Goal: Information Seeking & Learning: Check status

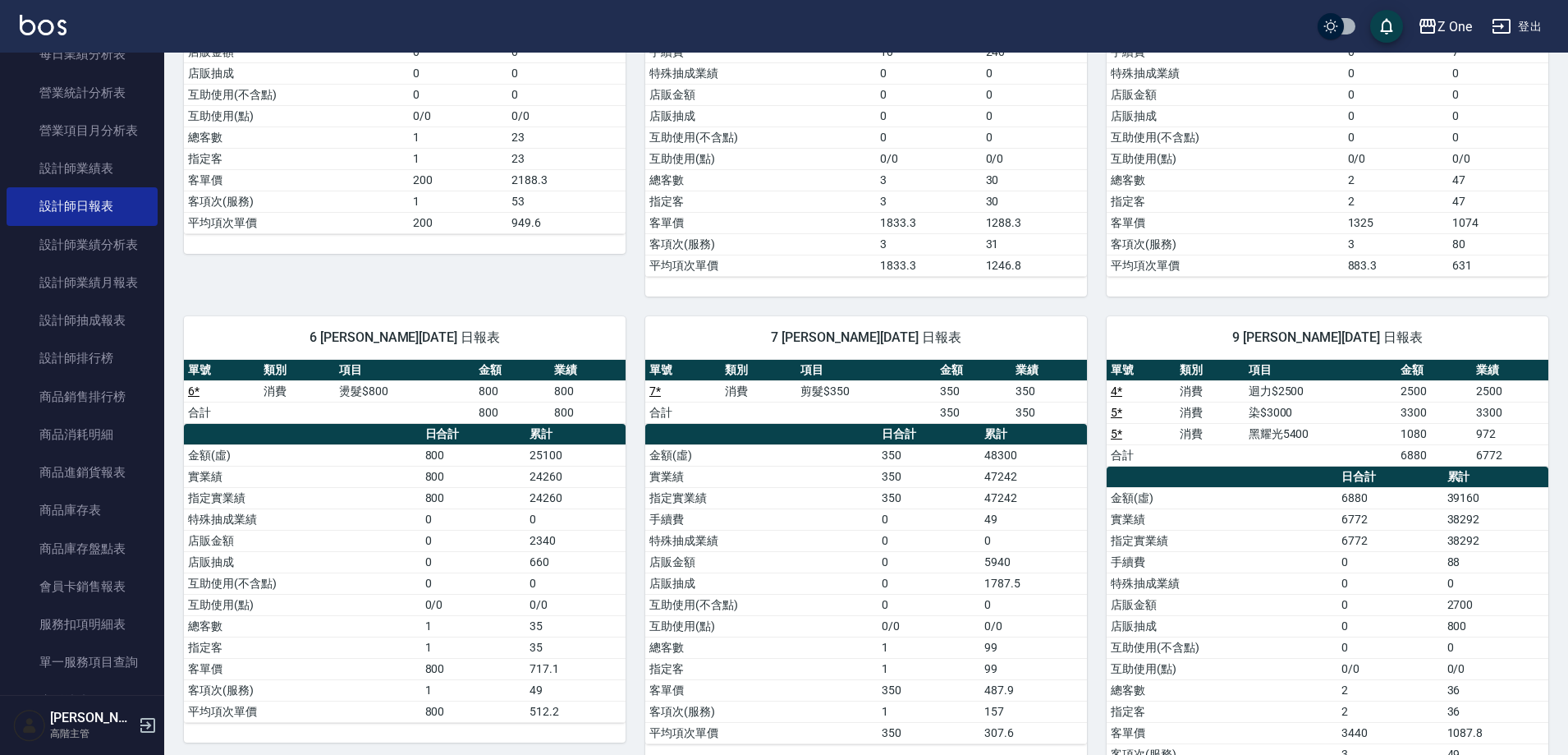
scroll to position [447, 0]
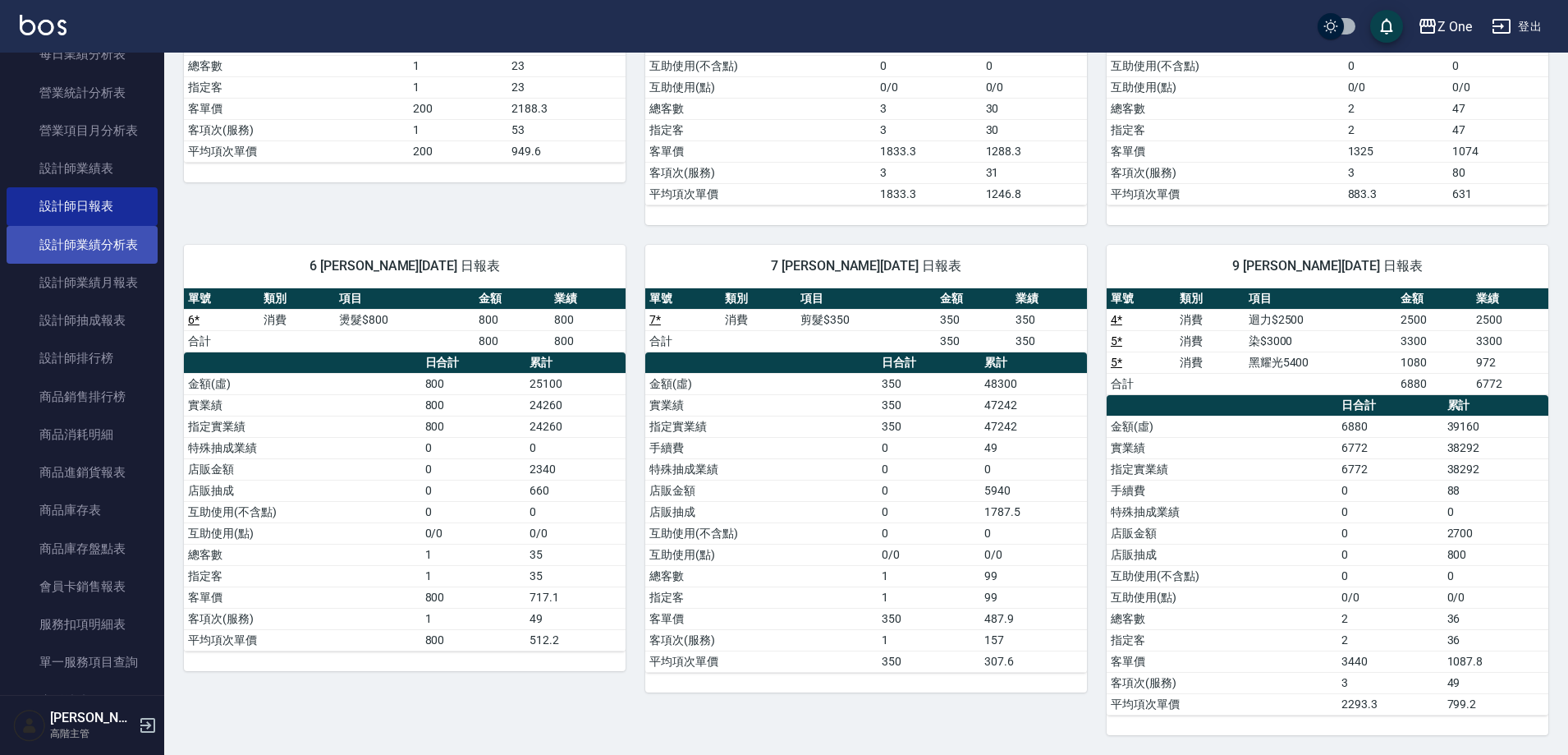
click at [59, 238] on link "設計師業績分析表" at bounding box center [82, 244] width 151 height 38
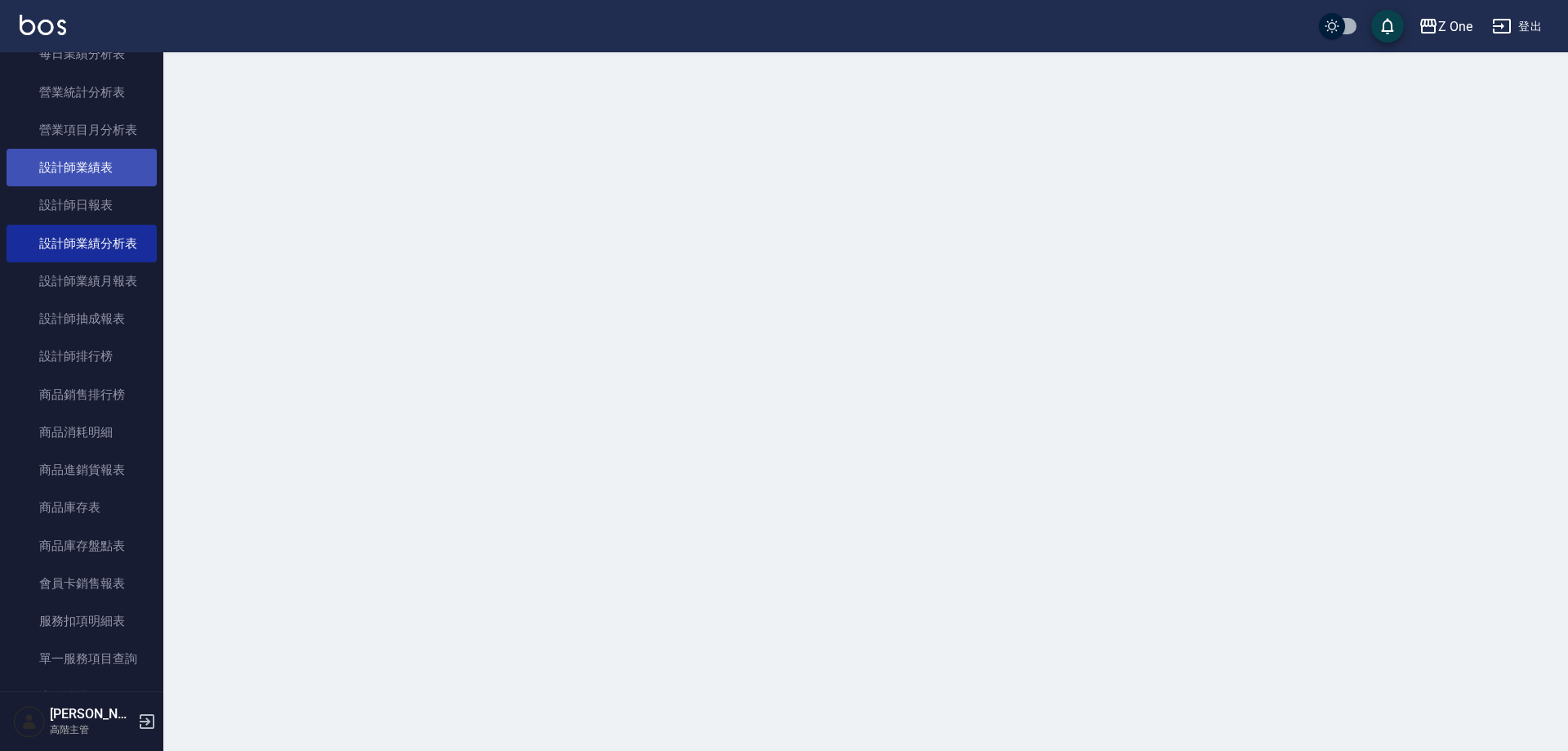
click at [86, 172] on link "設計師業績表" at bounding box center [82, 168] width 150 height 38
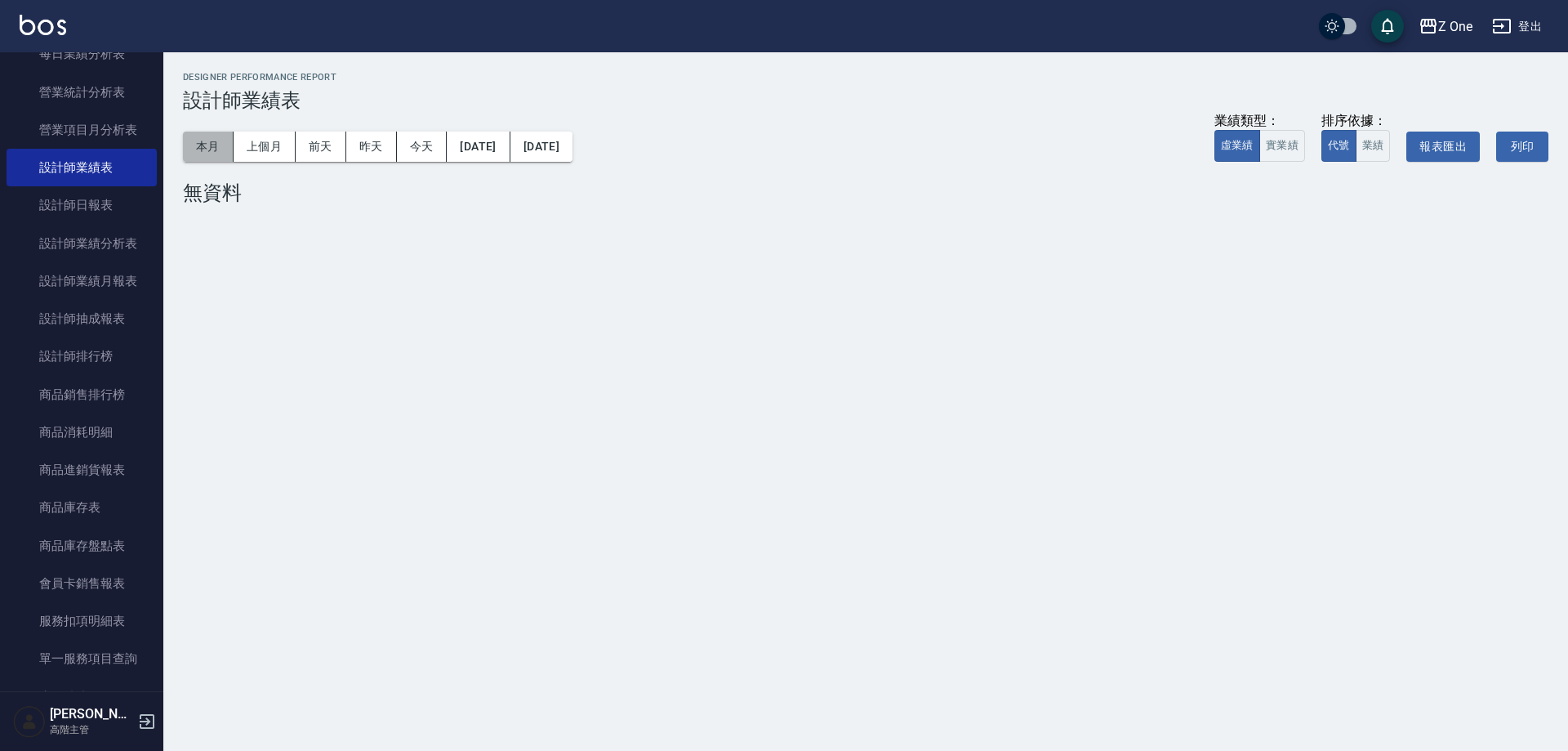
click at [210, 156] on button "本月" at bounding box center [208, 146] width 51 height 30
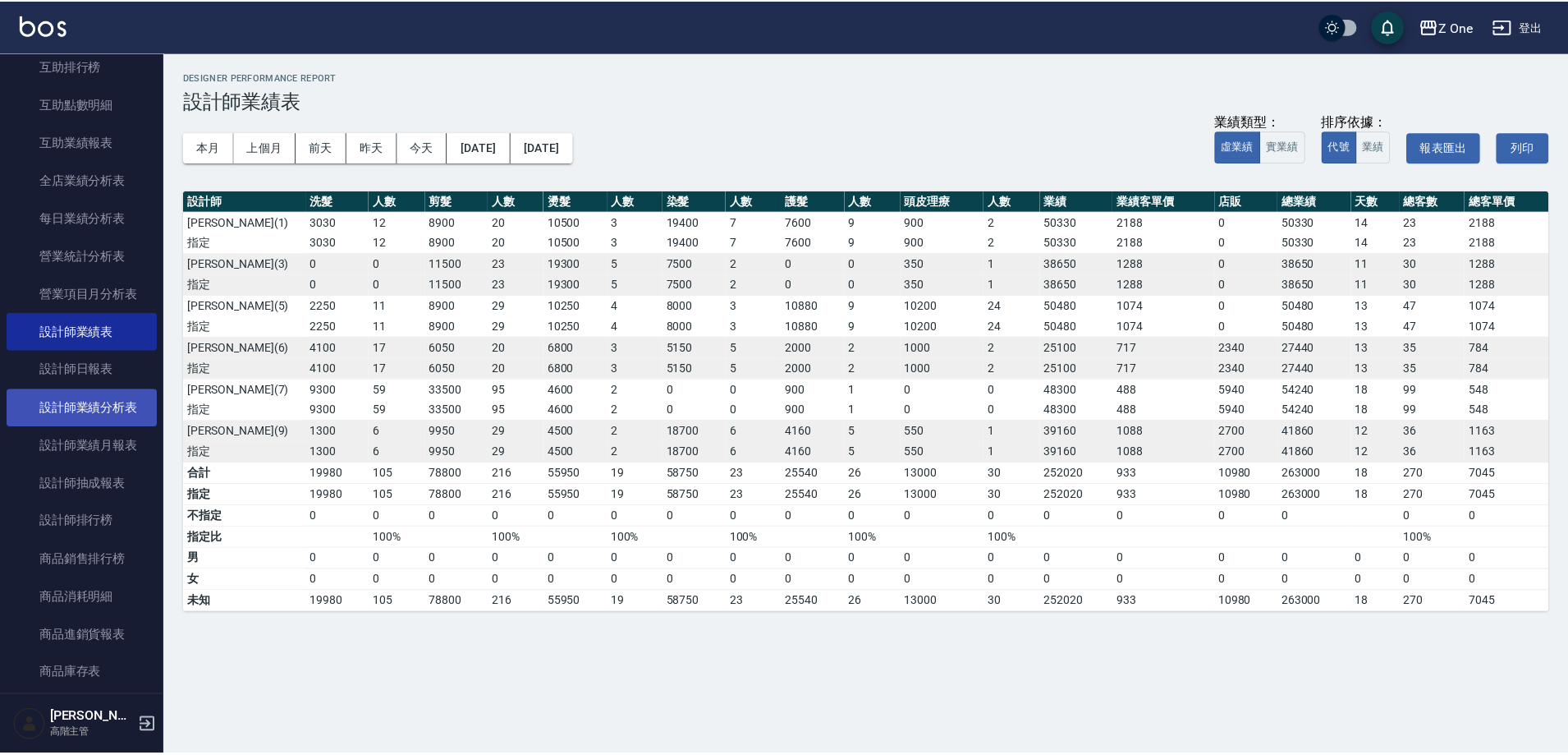
scroll to position [410, 0]
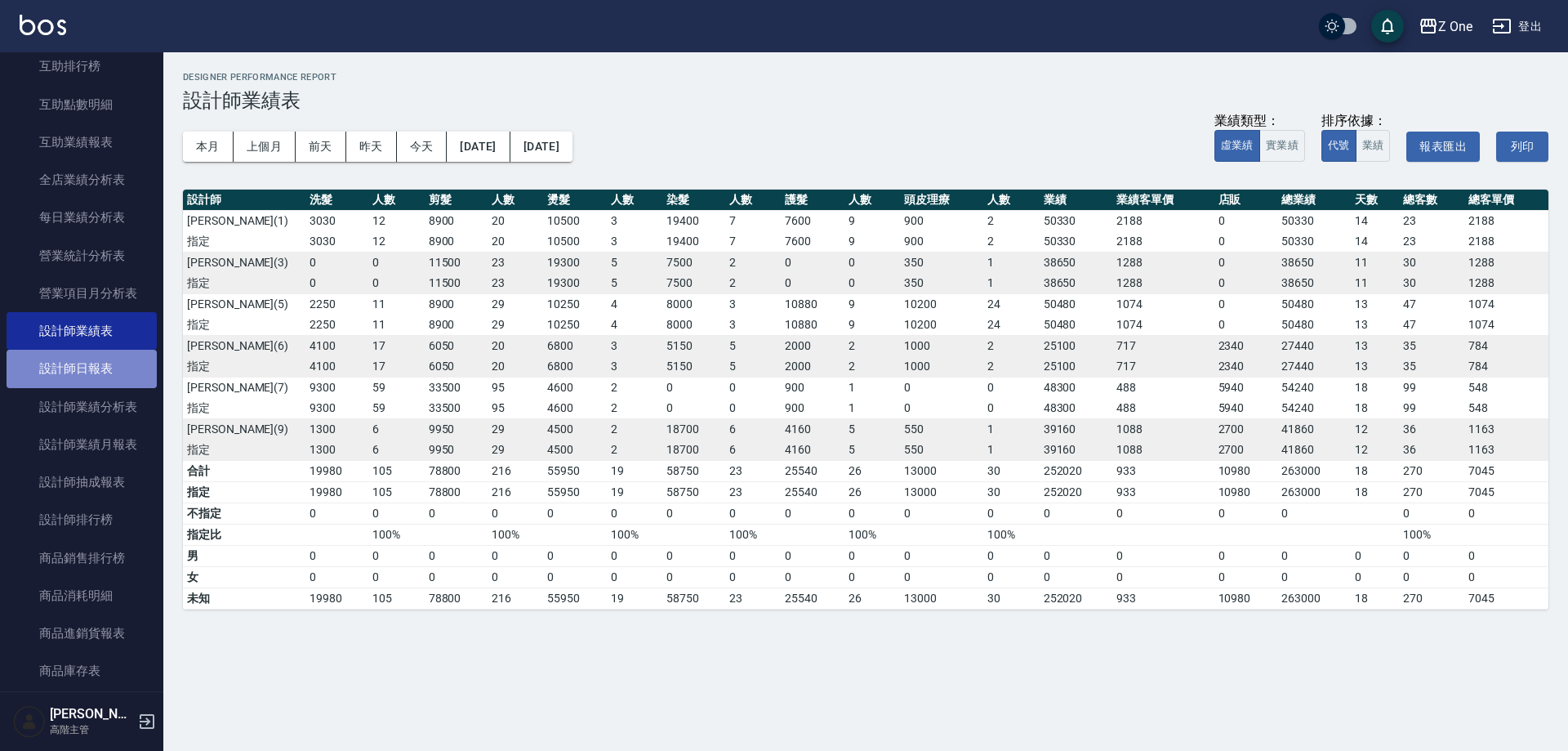
click at [110, 365] on link "設計師日報表" at bounding box center [82, 369] width 150 height 38
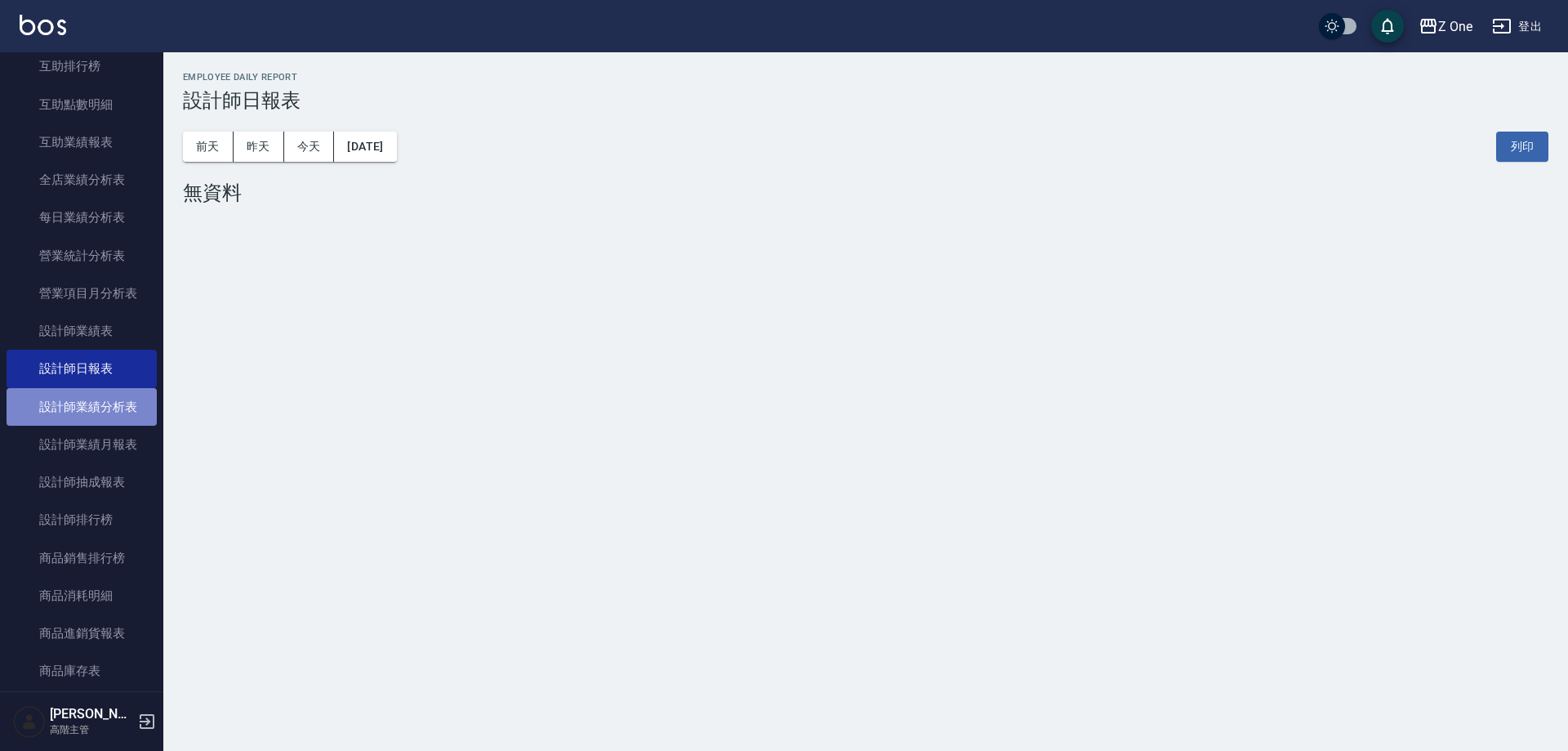
click at [119, 400] on link "設計師業績分析表" at bounding box center [82, 407] width 150 height 38
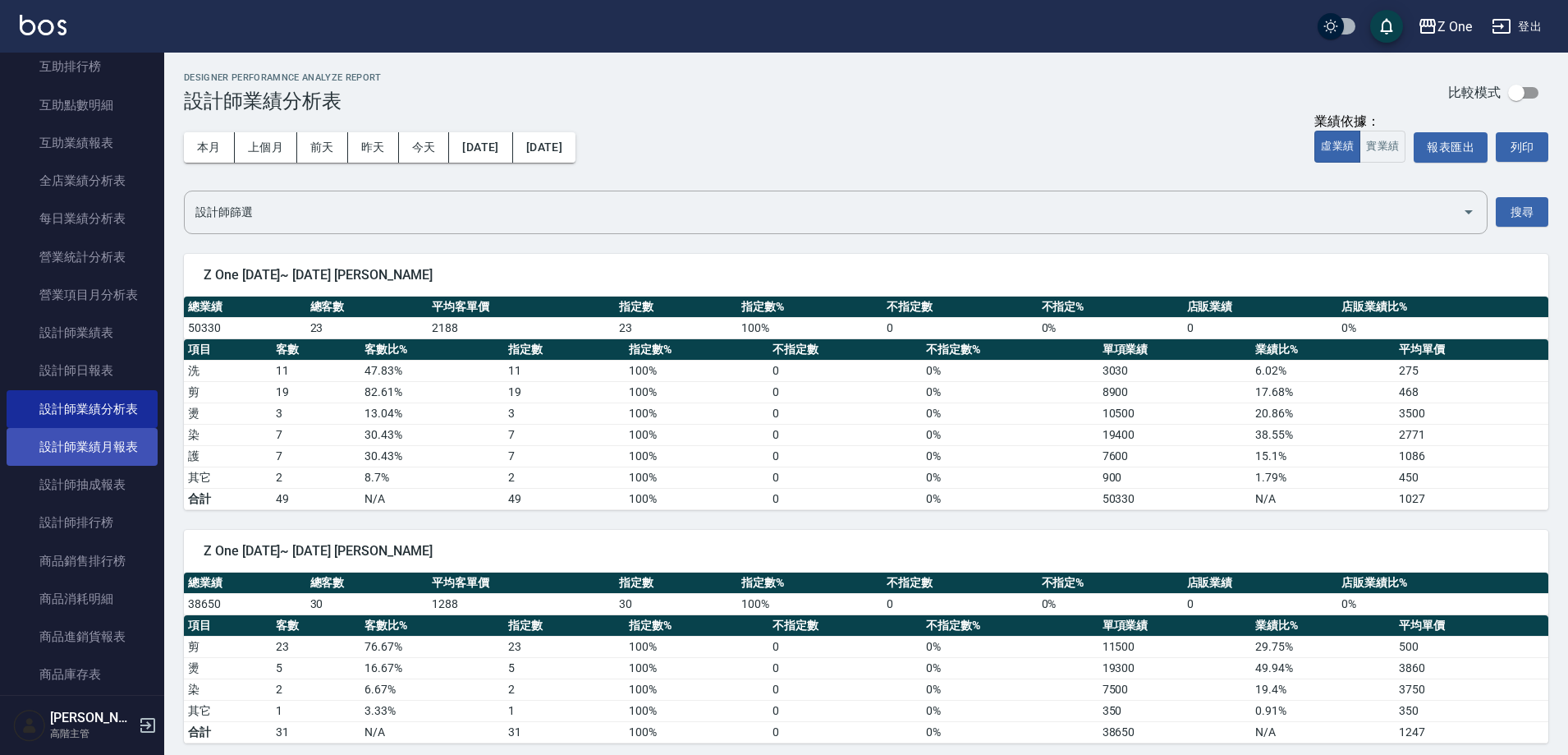
click at [117, 460] on link "設計師業績月報表" at bounding box center [82, 447] width 151 height 38
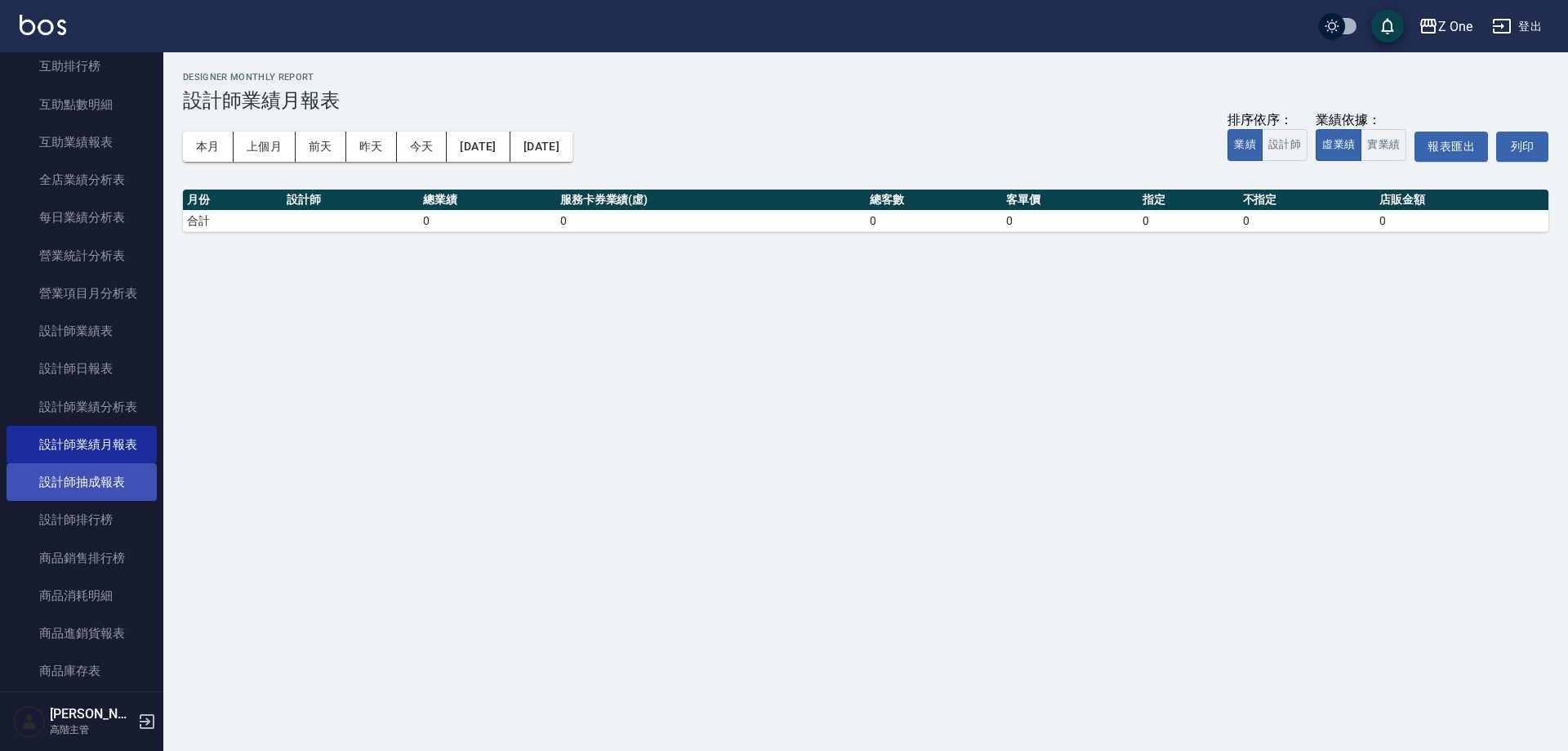
click at [116, 472] on link "設計師抽成報表" at bounding box center [82, 482] width 150 height 38
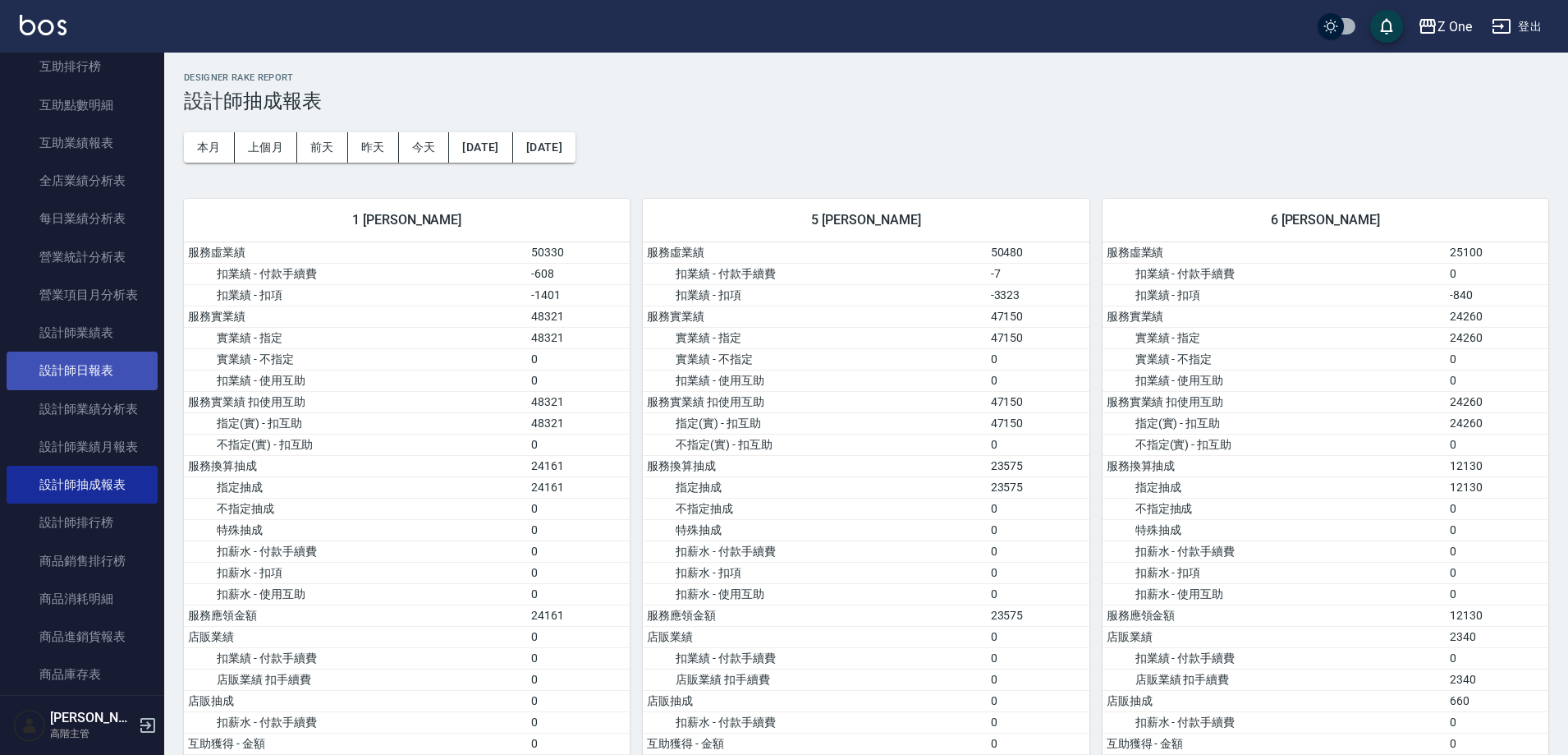
click at [113, 371] on link "設計師日報表" at bounding box center [82, 371] width 151 height 38
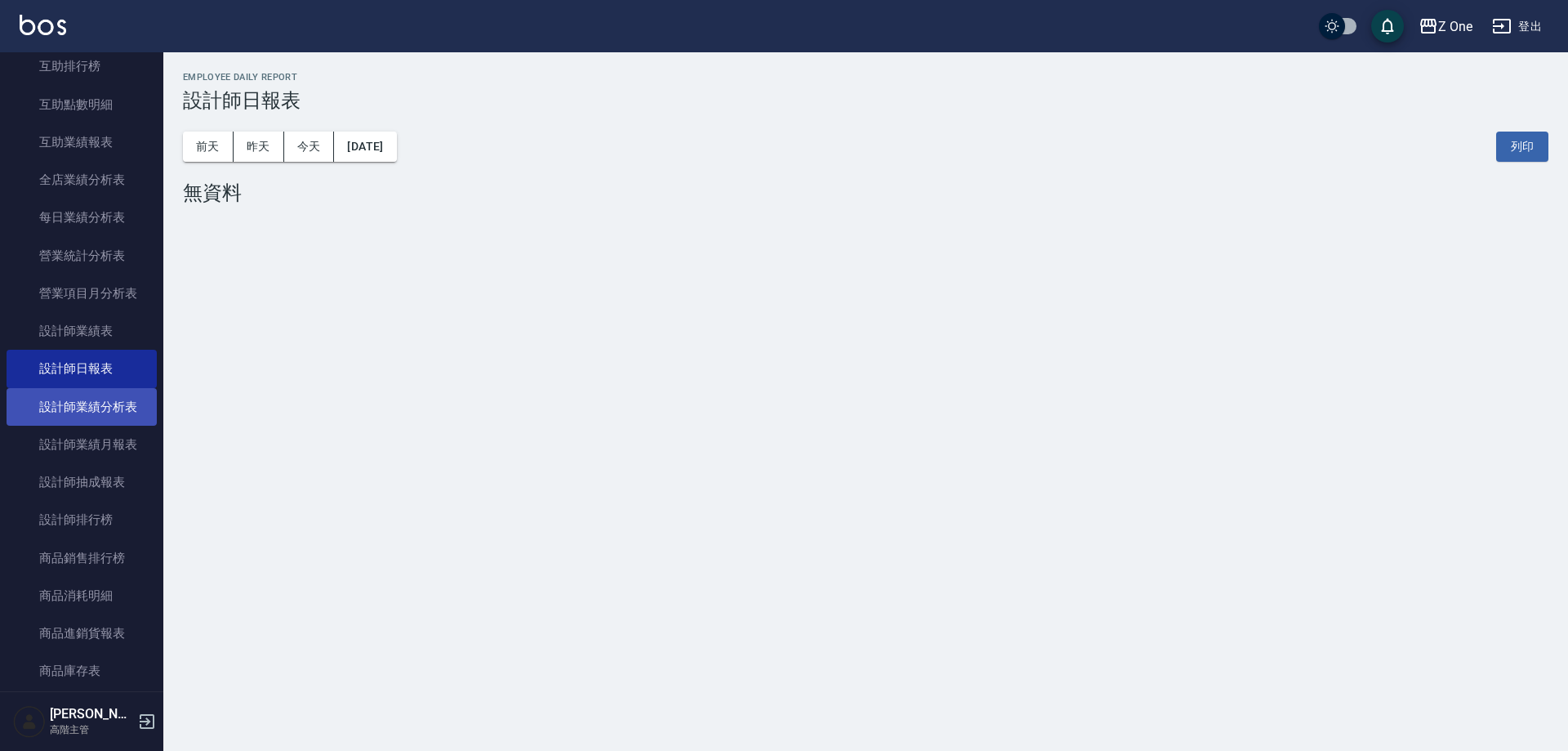
click at [117, 397] on link "設計師業績分析表" at bounding box center [82, 407] width 150 height 38
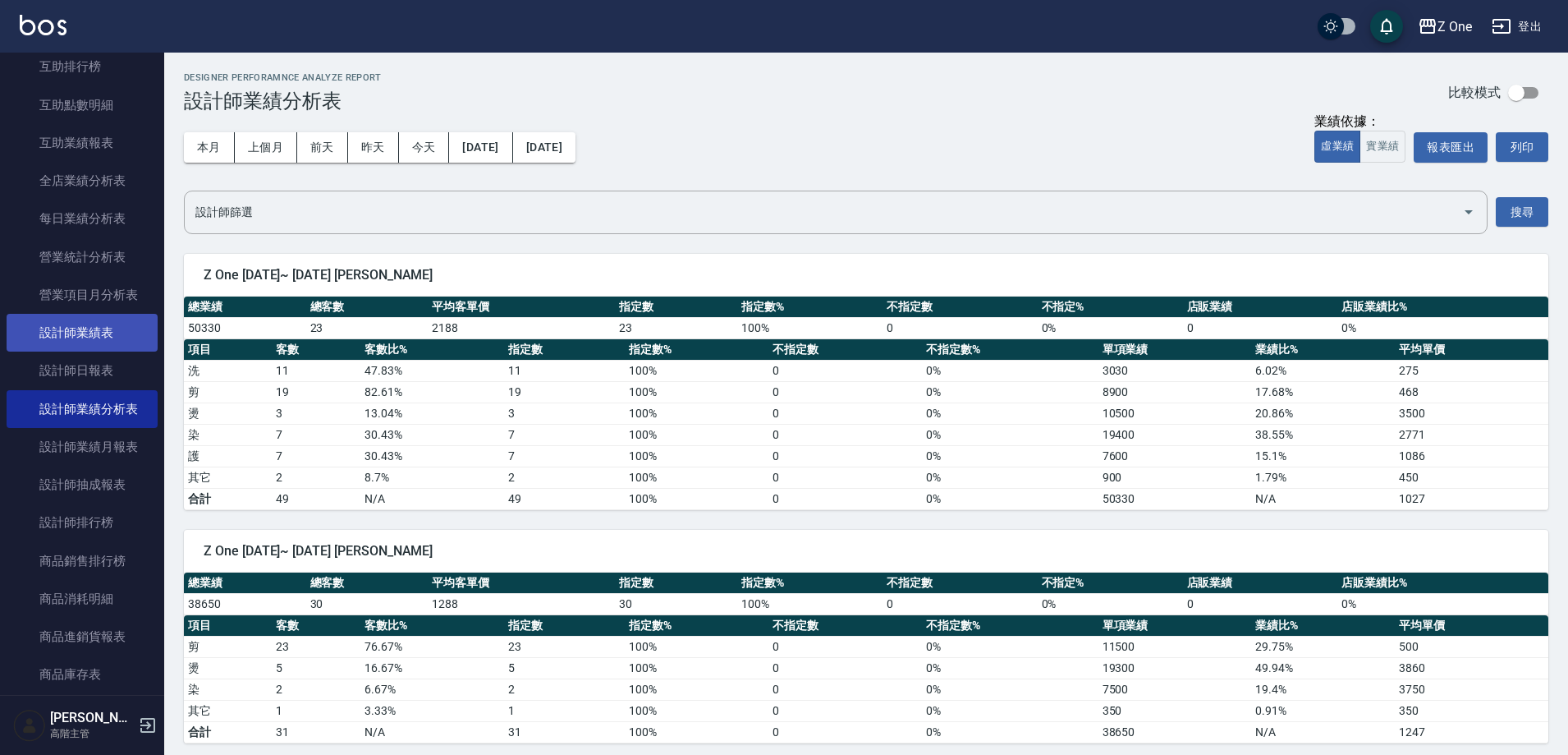
click at [117, 322] on link "設計師業績表" at bounding box center [82, 333] width 151 height 38
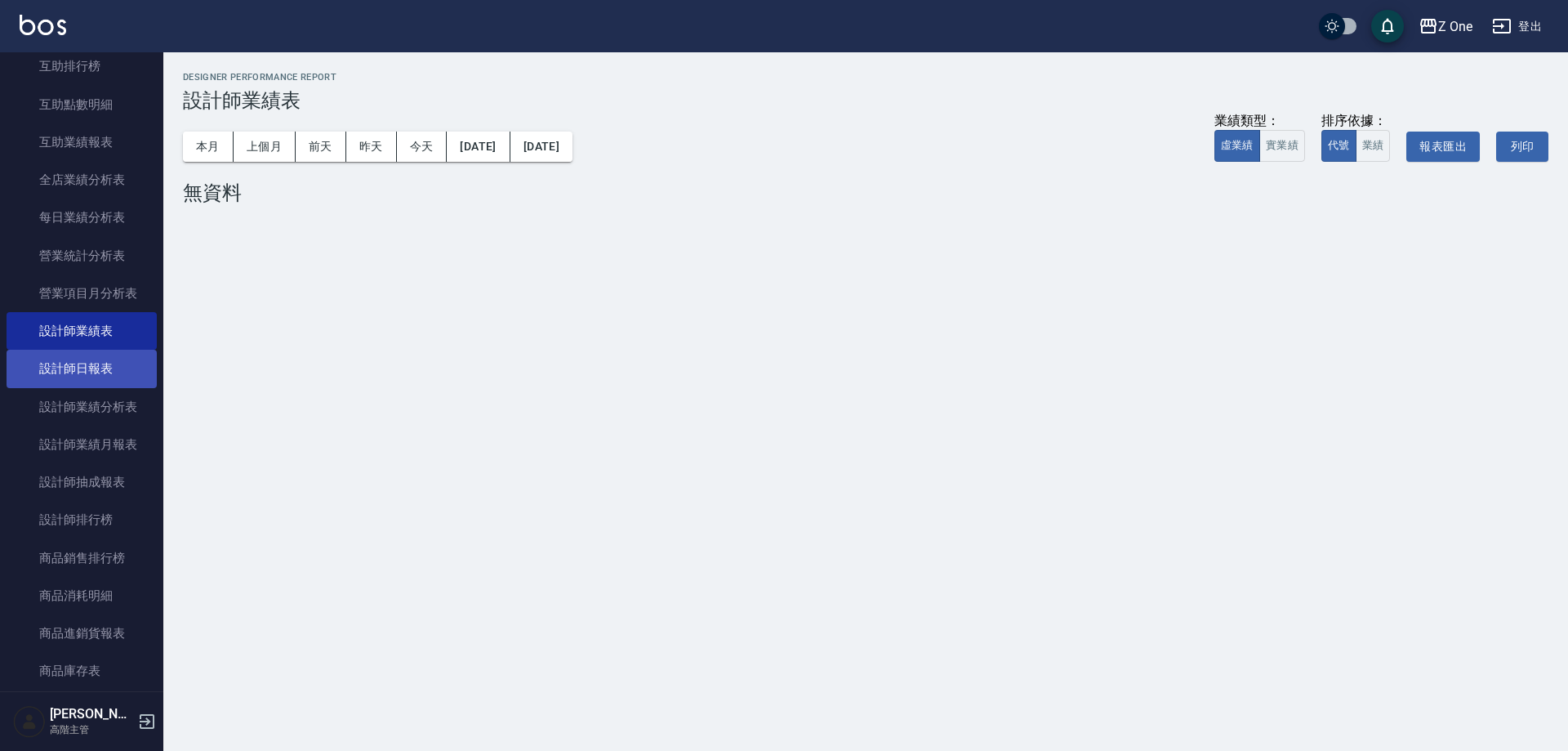
click at [118, 373] on link "設計師日報表" at bounding box center [82, 369] width 150 height 38
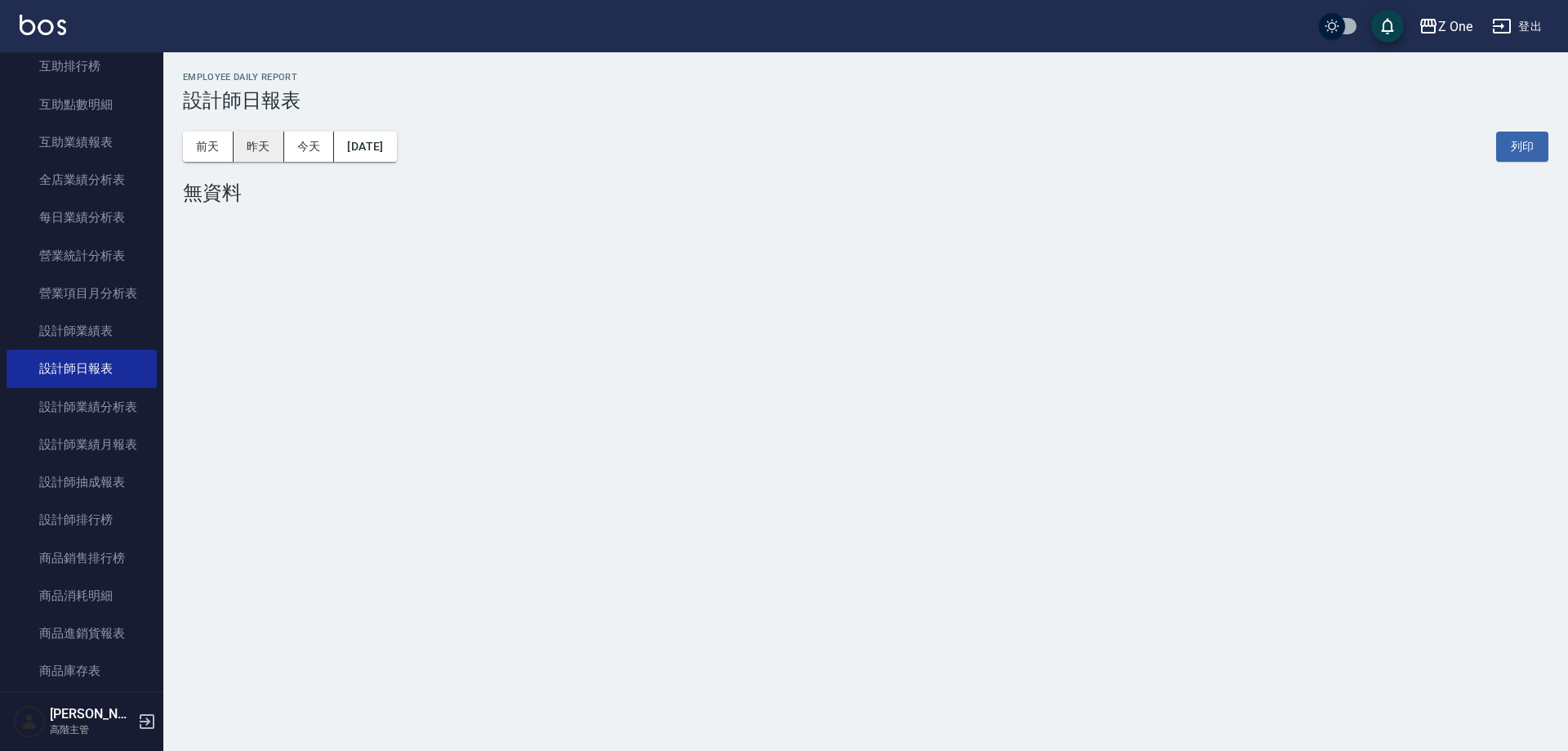
click at [274, 157] on button "昨天" at bounding box center [259, 146] width 51 height 30
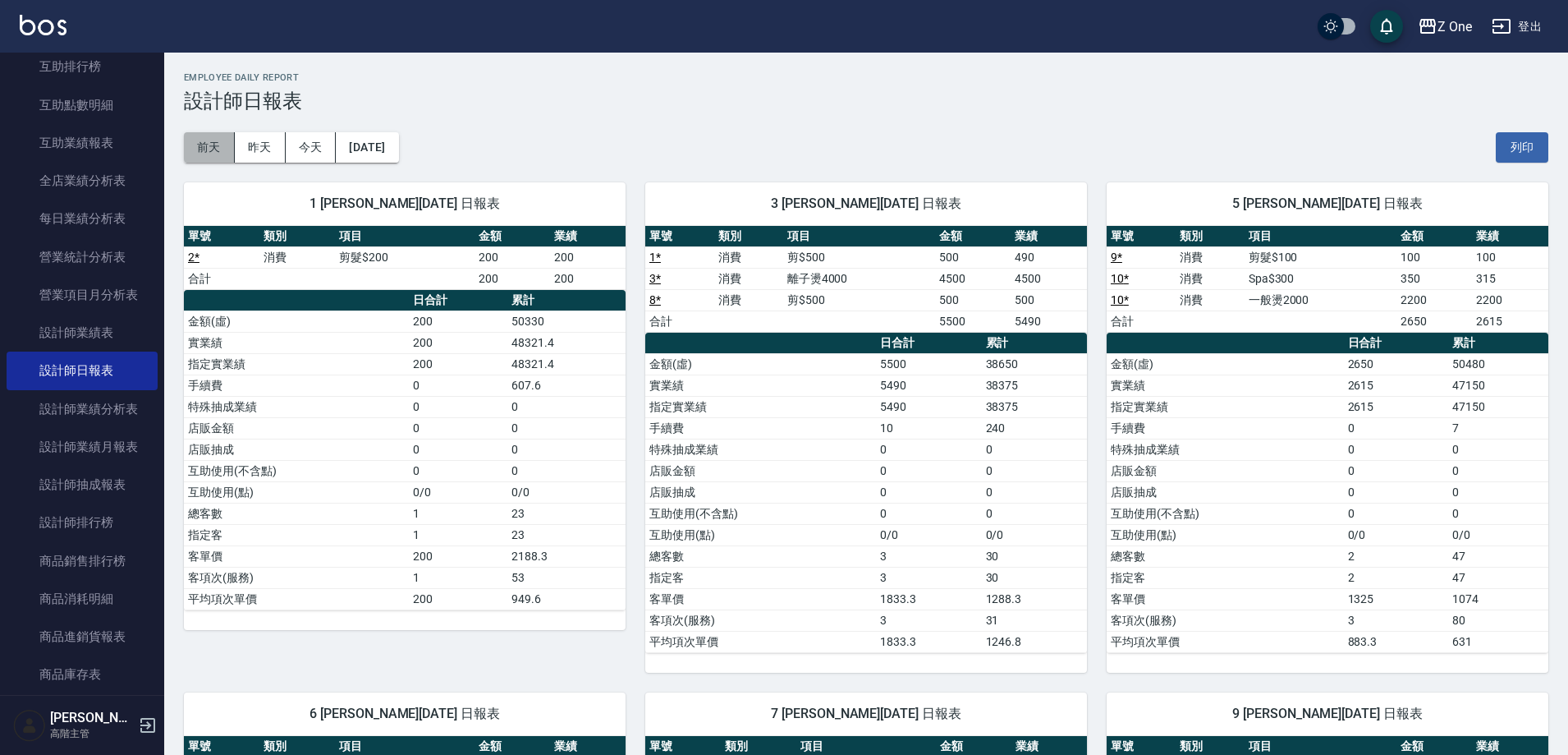
click at [218, 143] on button "前天" at bounding box center [209, 147] width 51 height 30
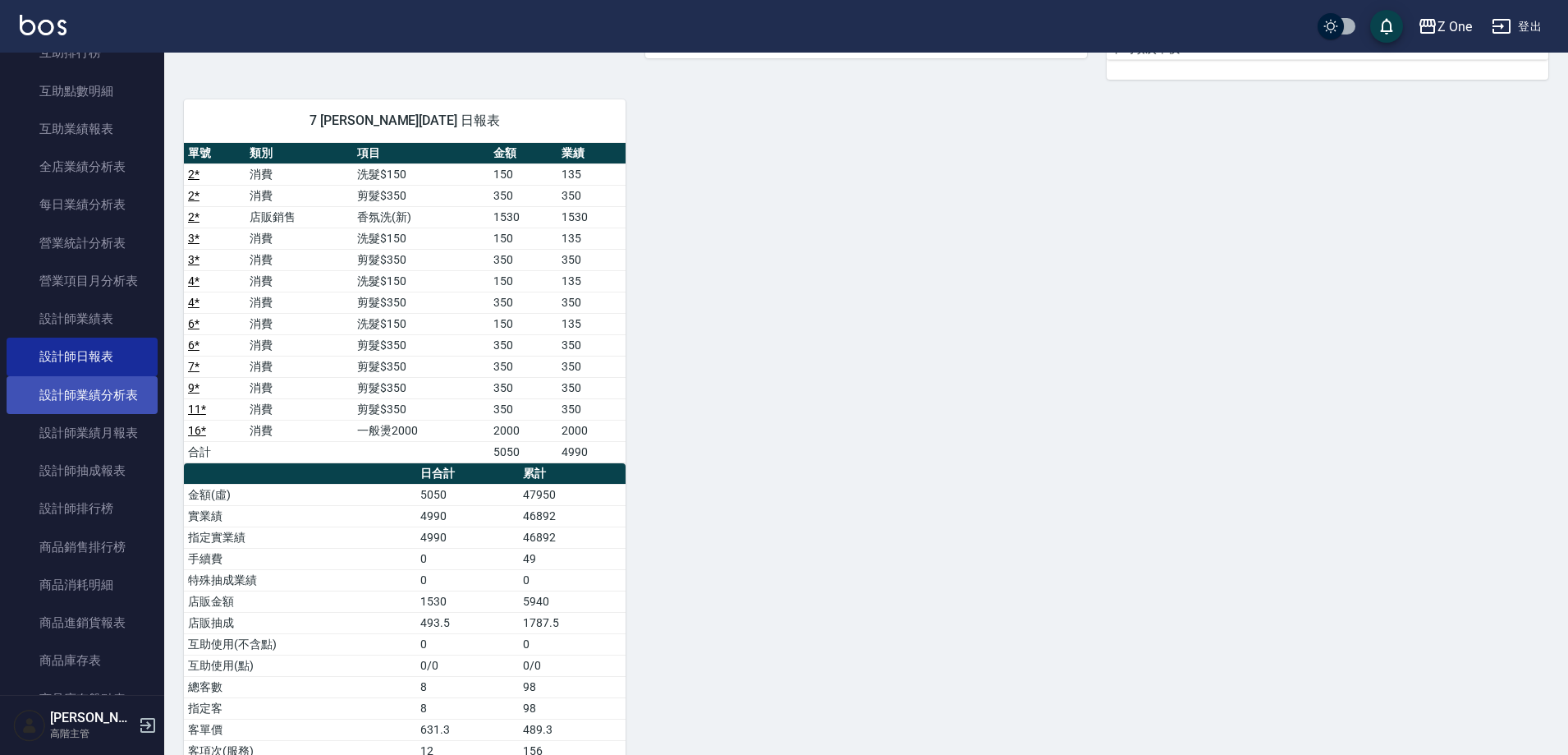
scroll to position [410, 0]
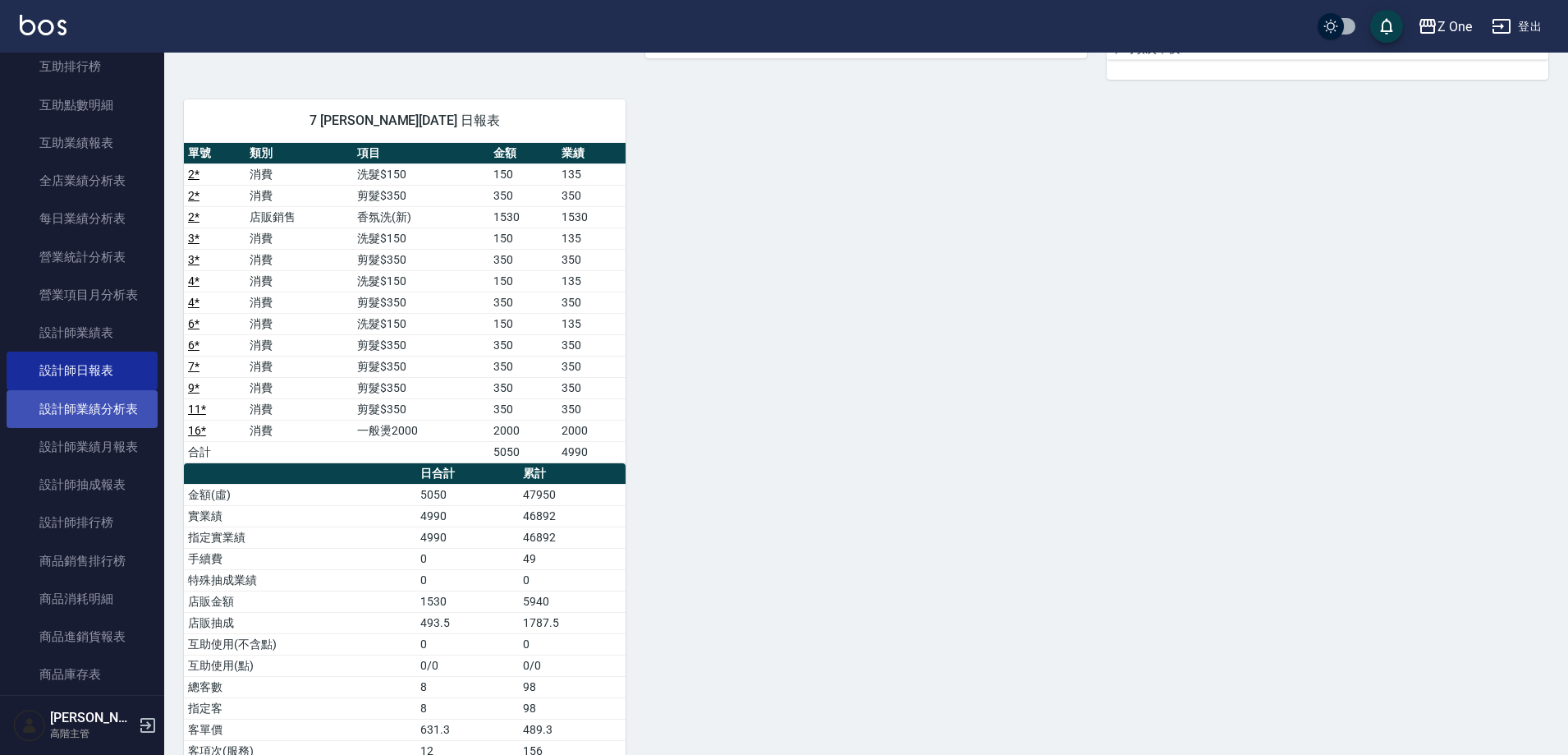
click at [107, 416] on link "設計師業績分析表" at bounding box center [82, 409] width 151 height 38
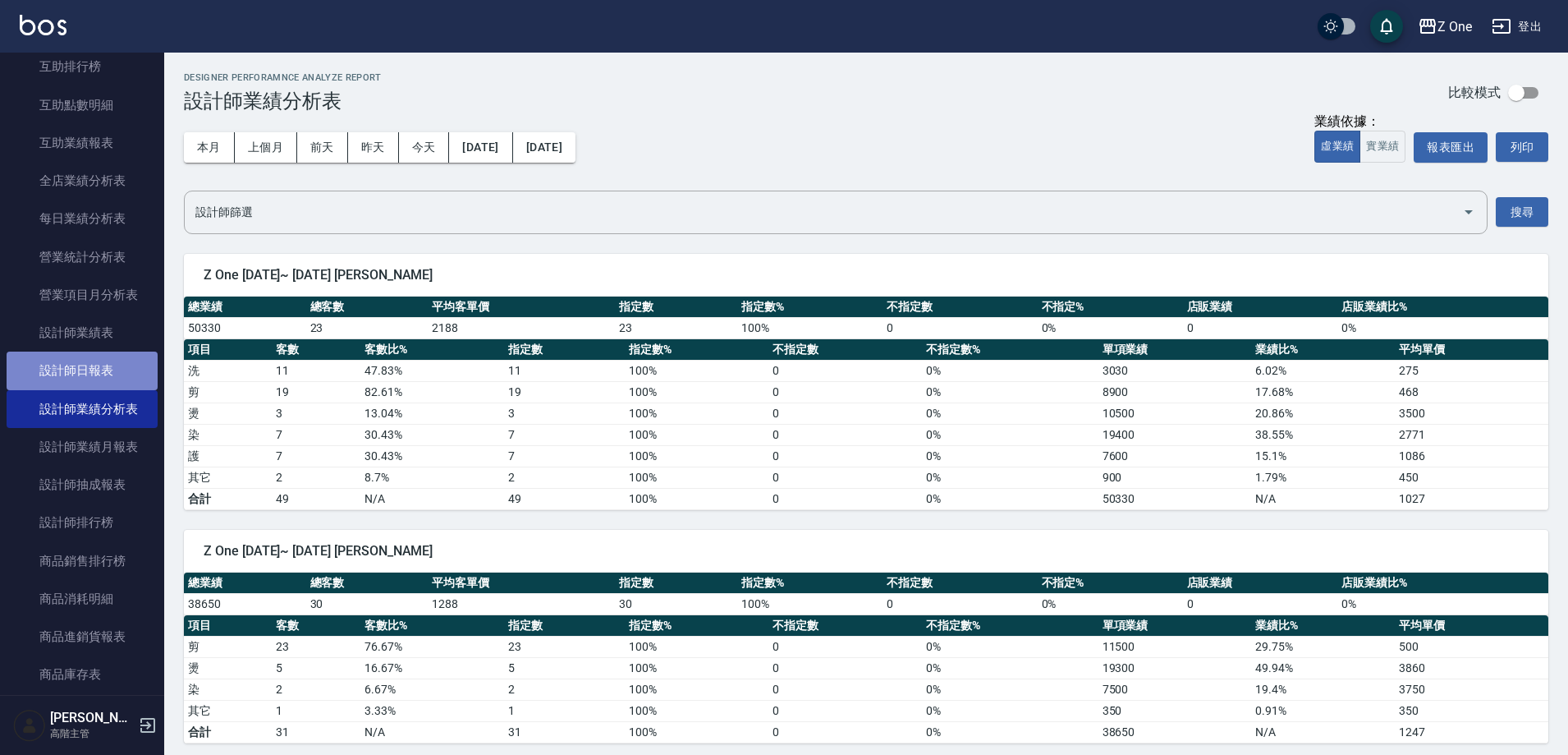
click at [85, 358] on link "設計師日報表" at bounding box center [82, 371] width 151 height 38
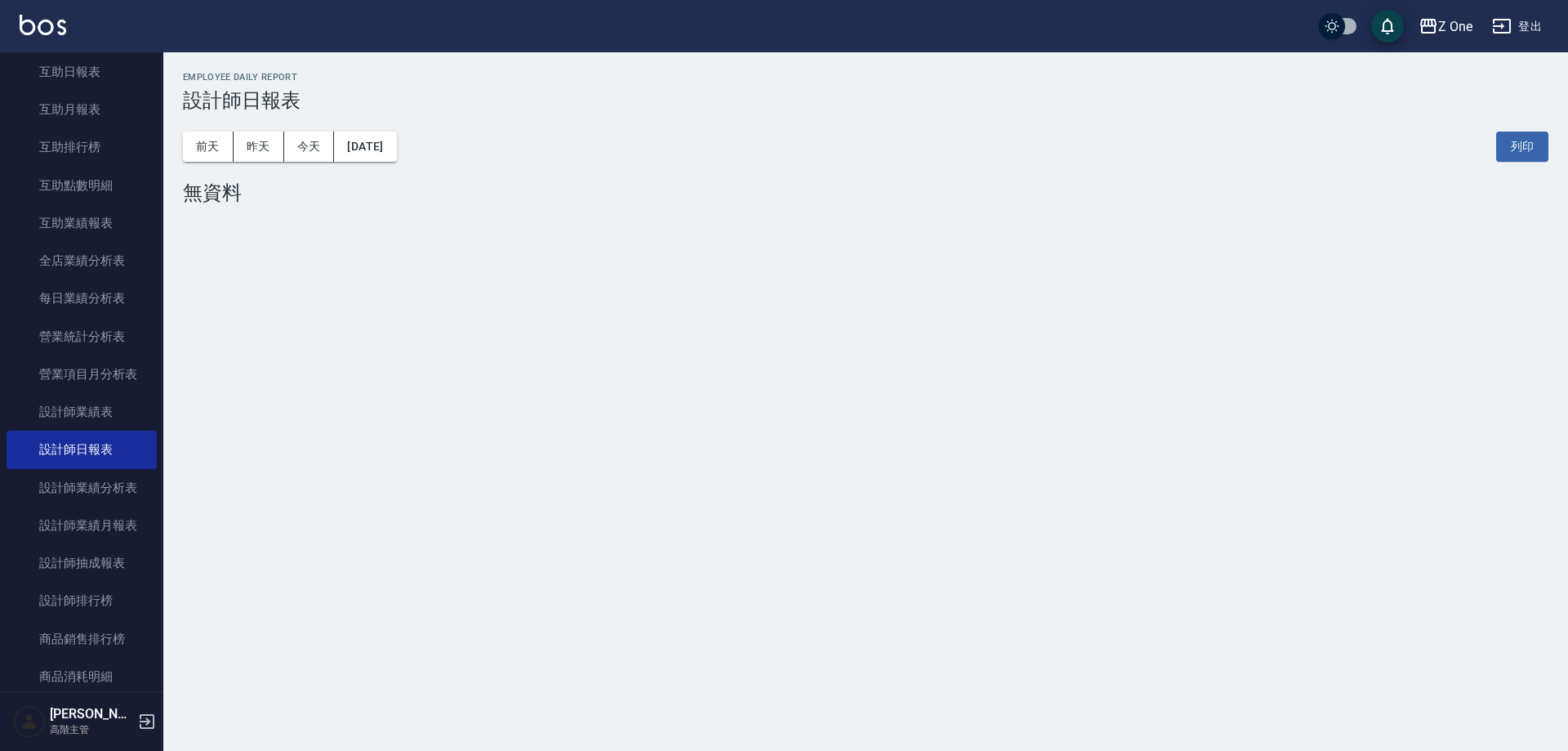
scroll to position [327, 0]
click at [138, 412] on link "設計師業績表" at bounding box center [82, 412] width 150 height 38
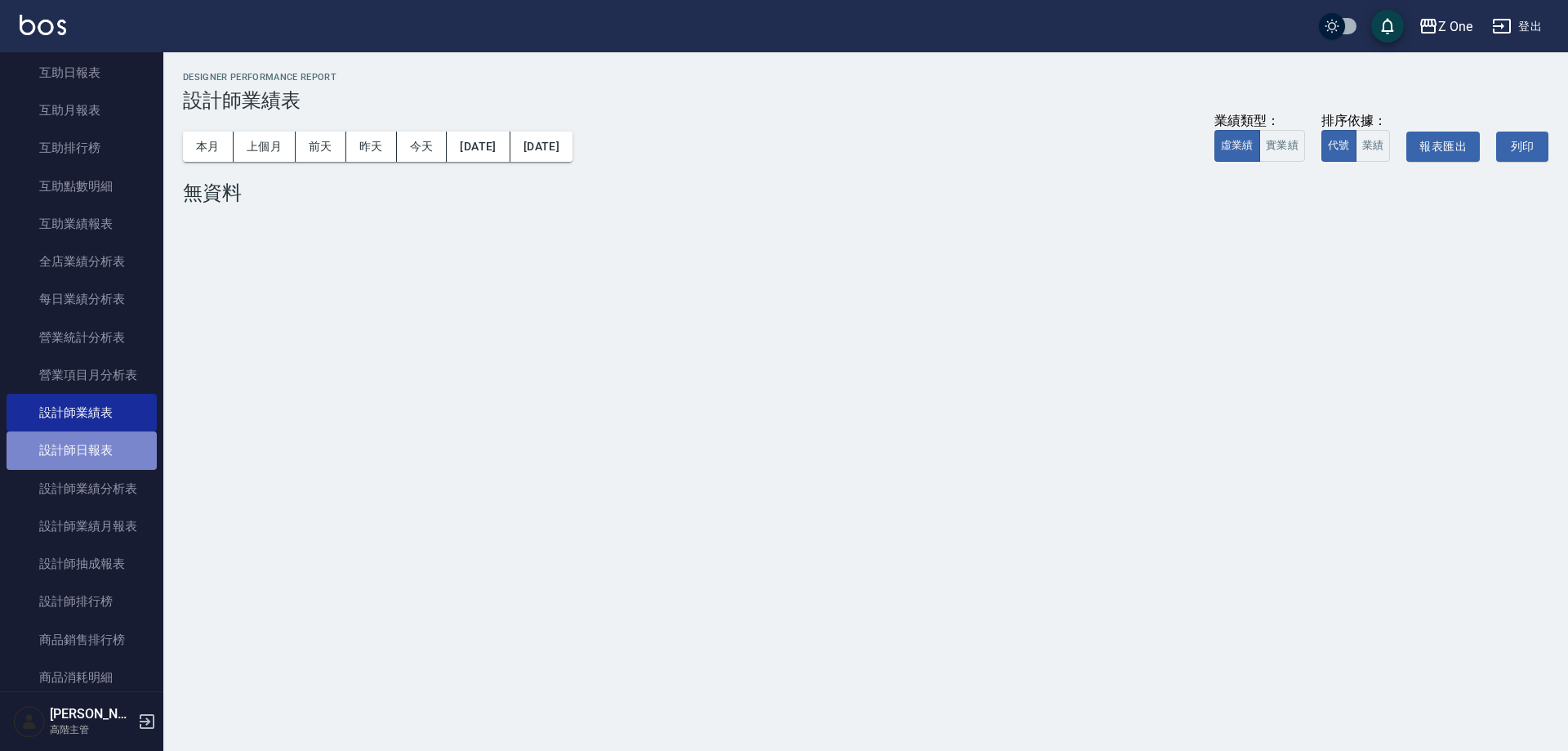
click at [91, 446] on link "設計師日報表" at bounding box center [82, 450] width 150 height 38
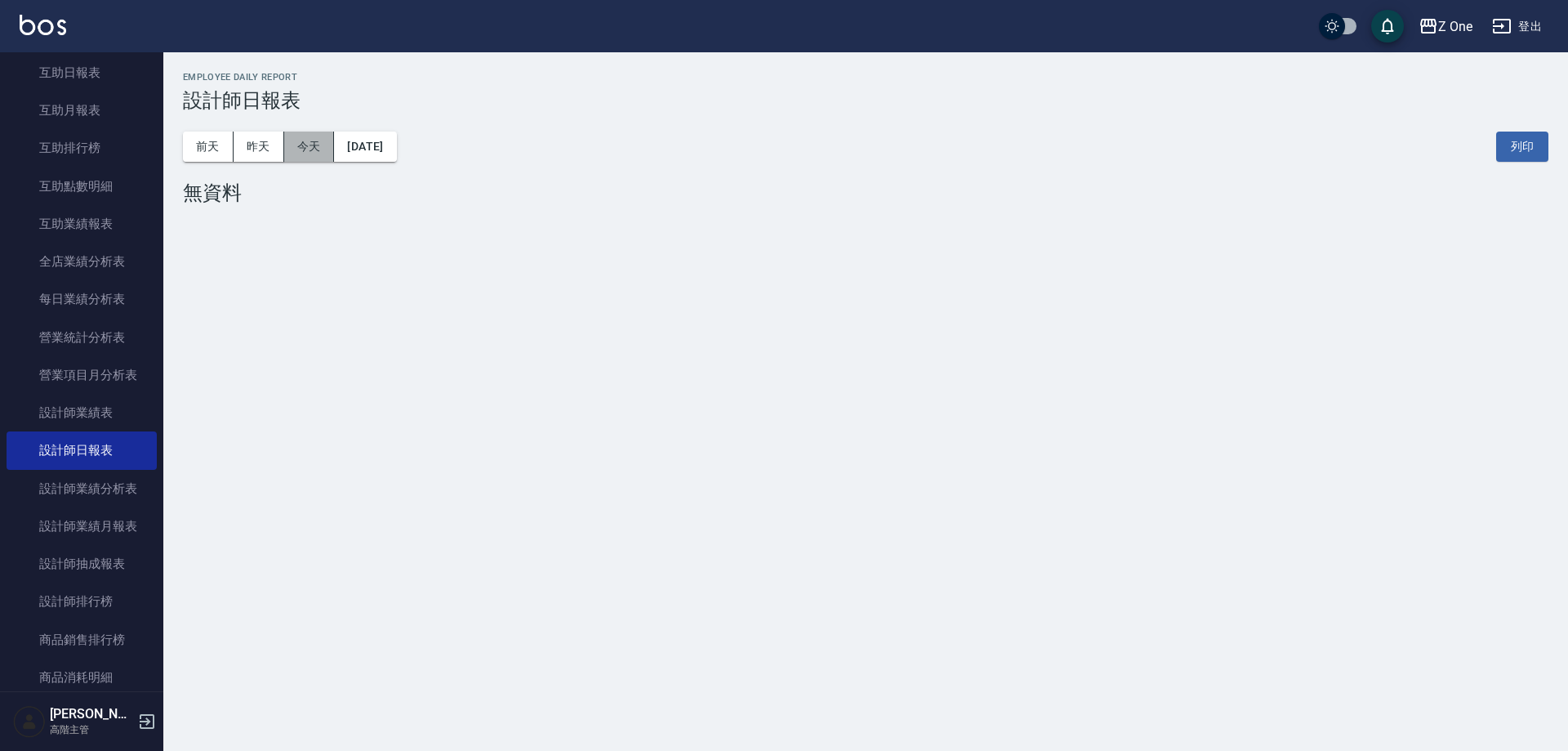
click at [284, 146] on button "今天" at bounding box center [309, 146] width 51 height 30
click at [307, 146] on button "今天" at bounding box center [309, 146] width 51 height 30
click at [188, 157] on button "前天" at bounding box center [208, 146] width 51 height 30
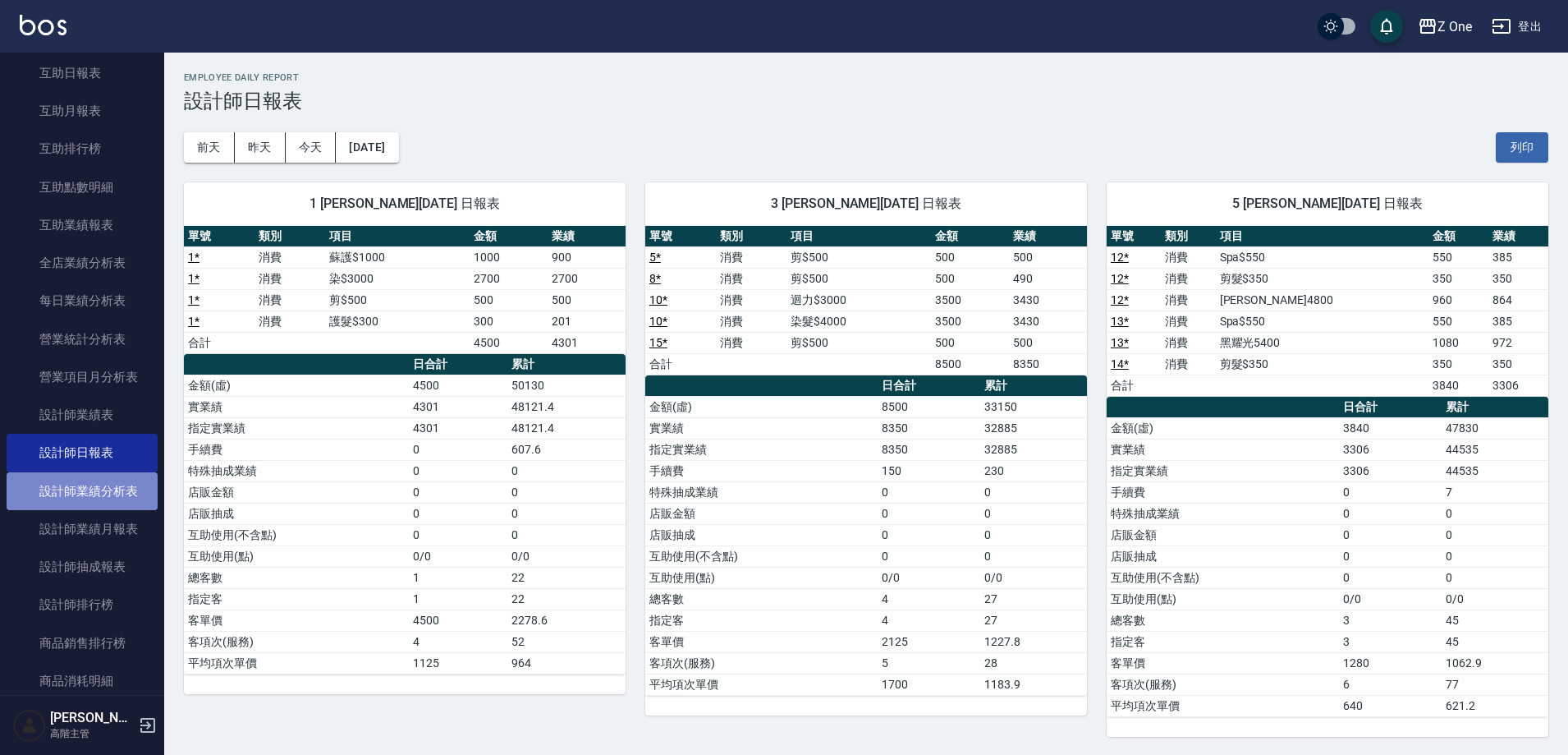
click at [130, 503] on link "設計師業績分析表" at bounding box center [82, 492] width 151 height 38
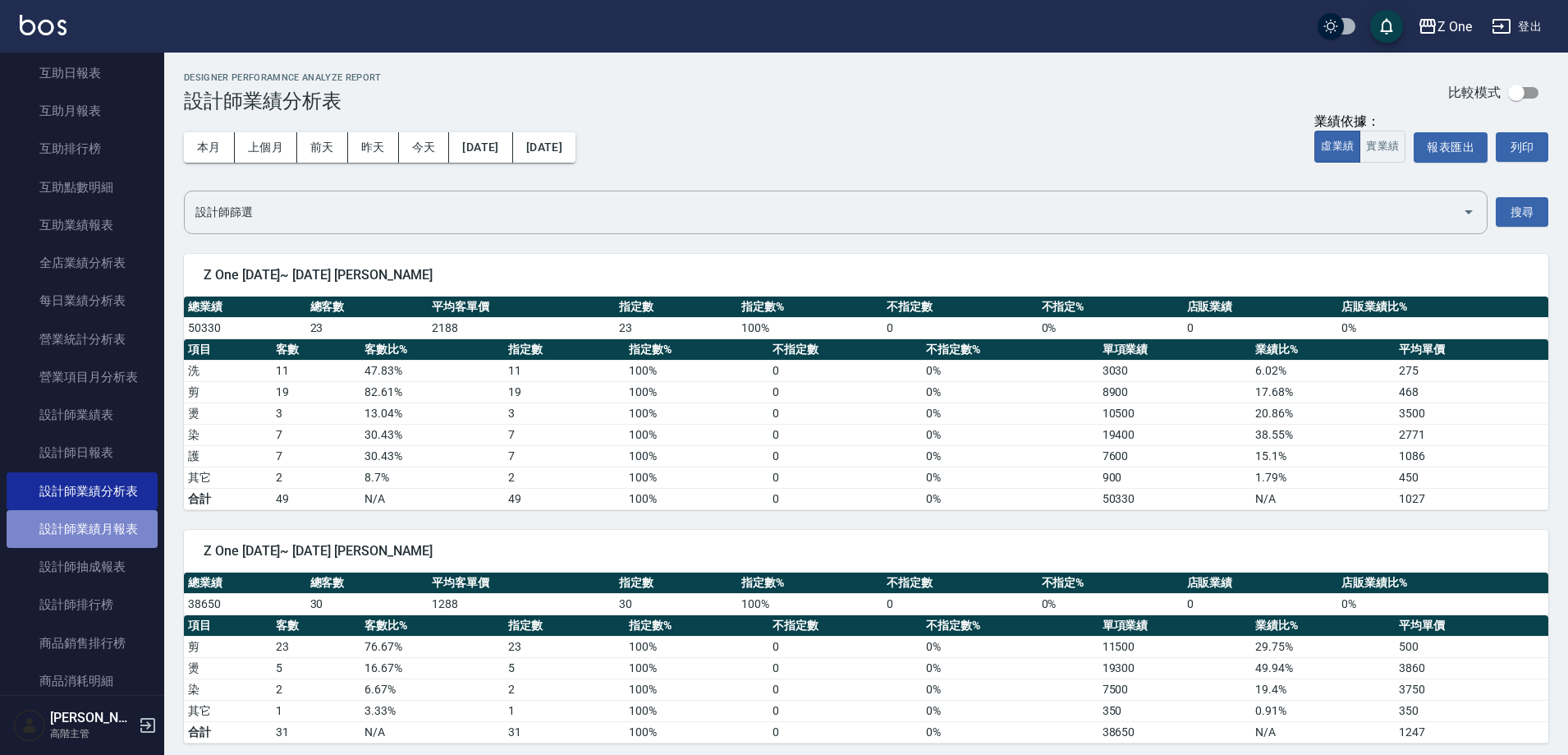
click at [123, 527] on link "設計師業績月報表" at bounding box center [82, 529] width 151 height 38
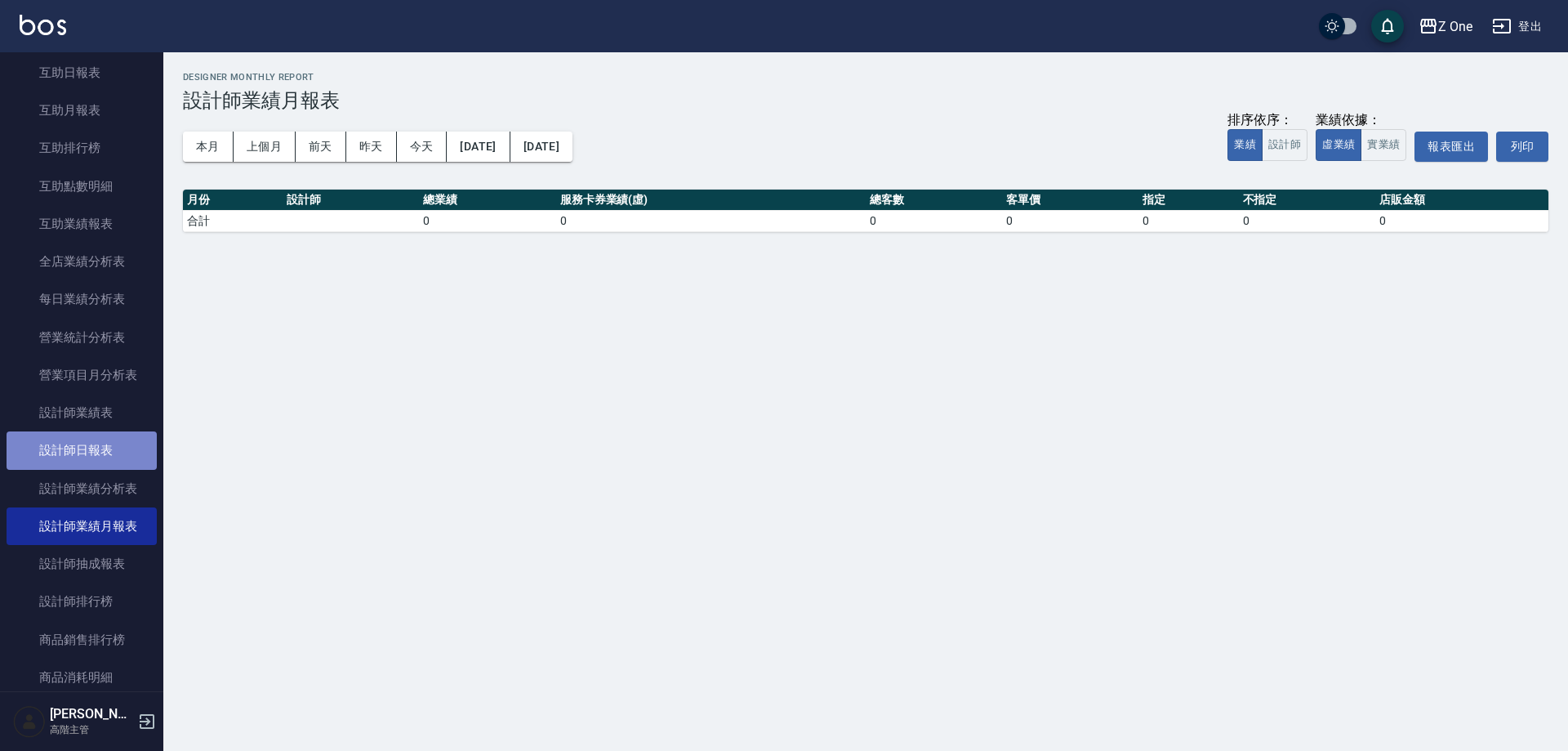
click at [130, 445] on link "設計師日報表" at bounding box center [82, 450] width 150 height 38
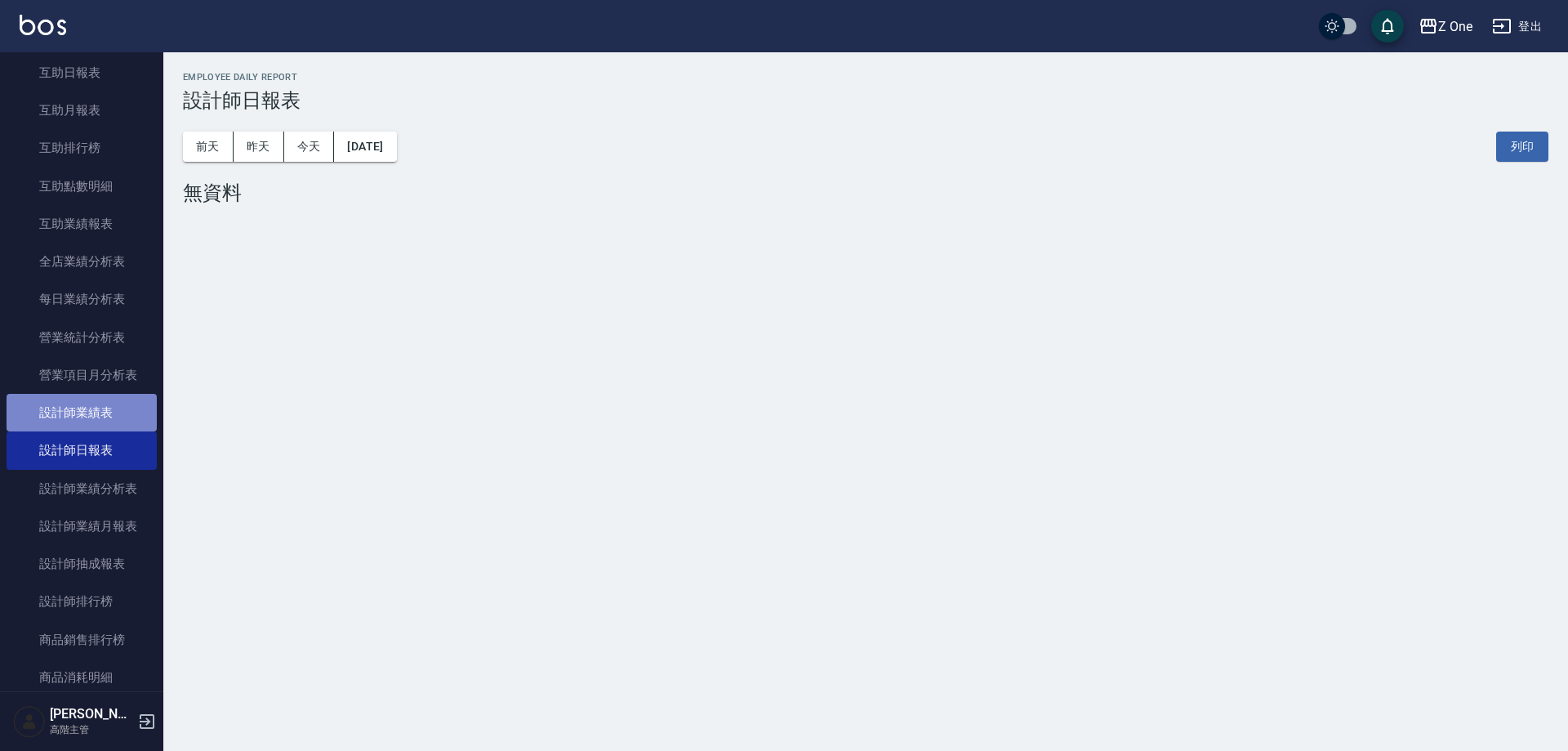
click at [142, 424] on link "設計師業績表" at bounding box center [82, 412] width 150 height 38
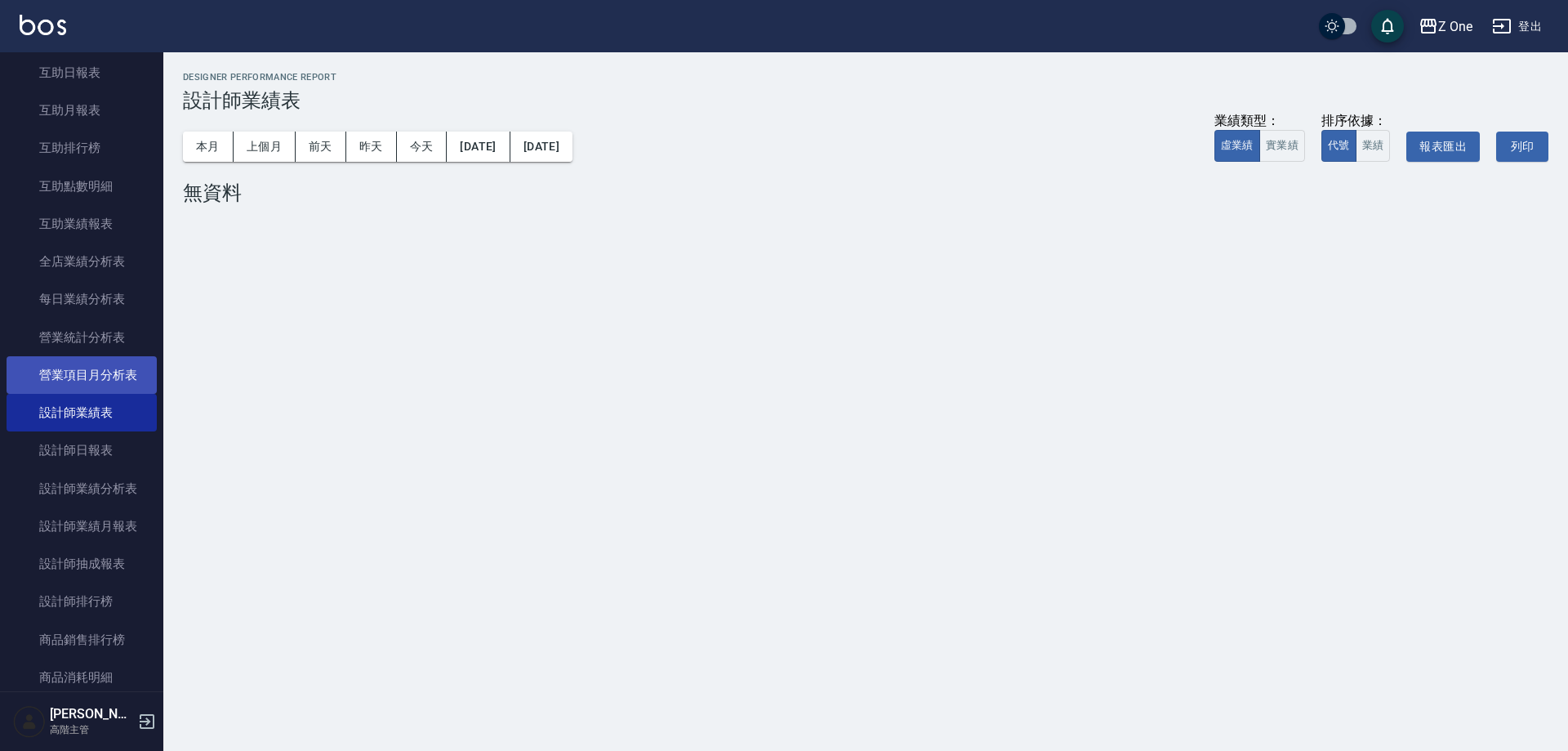
click at [142, 390] on link "營業項目月分析表" at bounding box center [82, 376] width 150 height 38
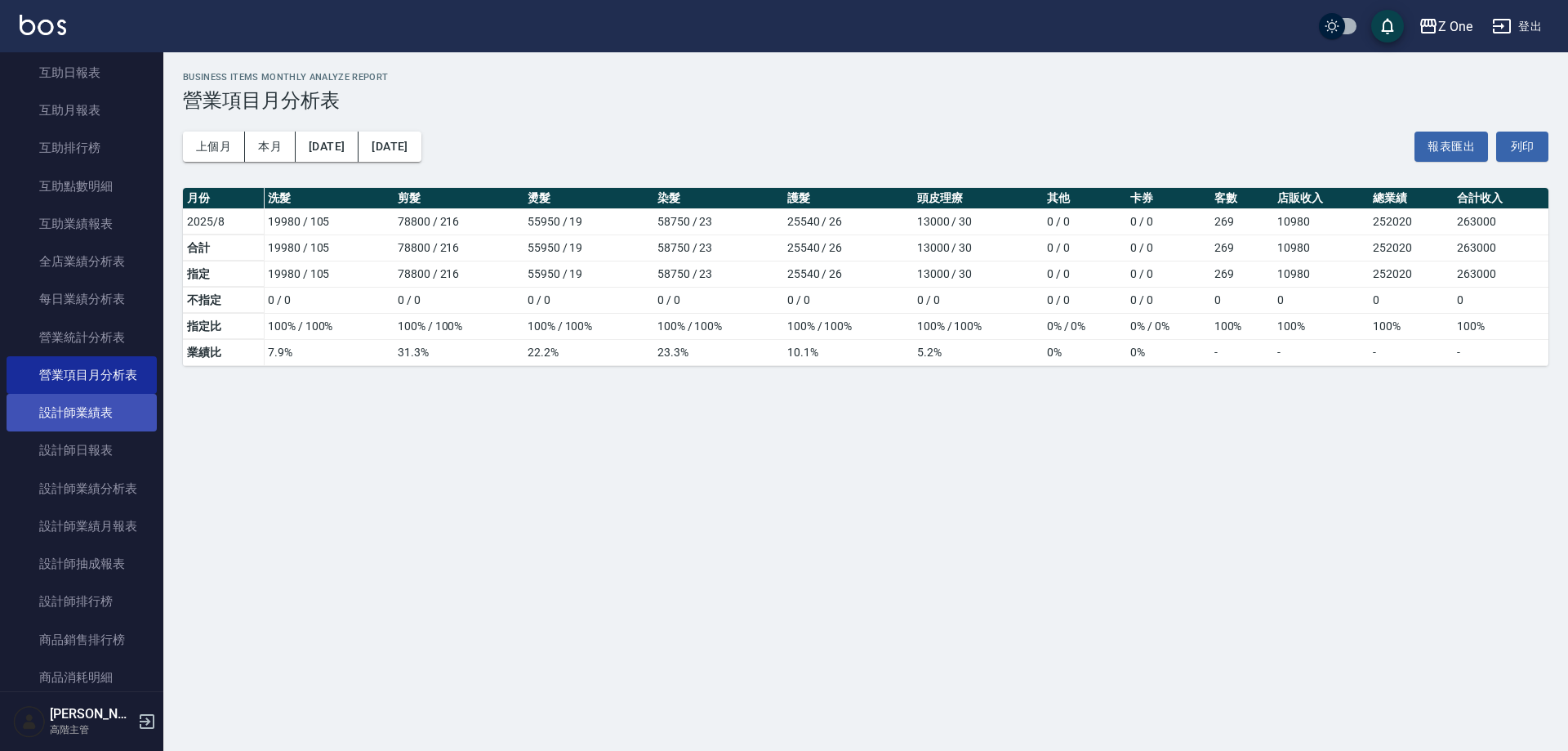
click at [139, 412] on link "設計師業績表" at bounding box center [82, 412] width 150 height 38
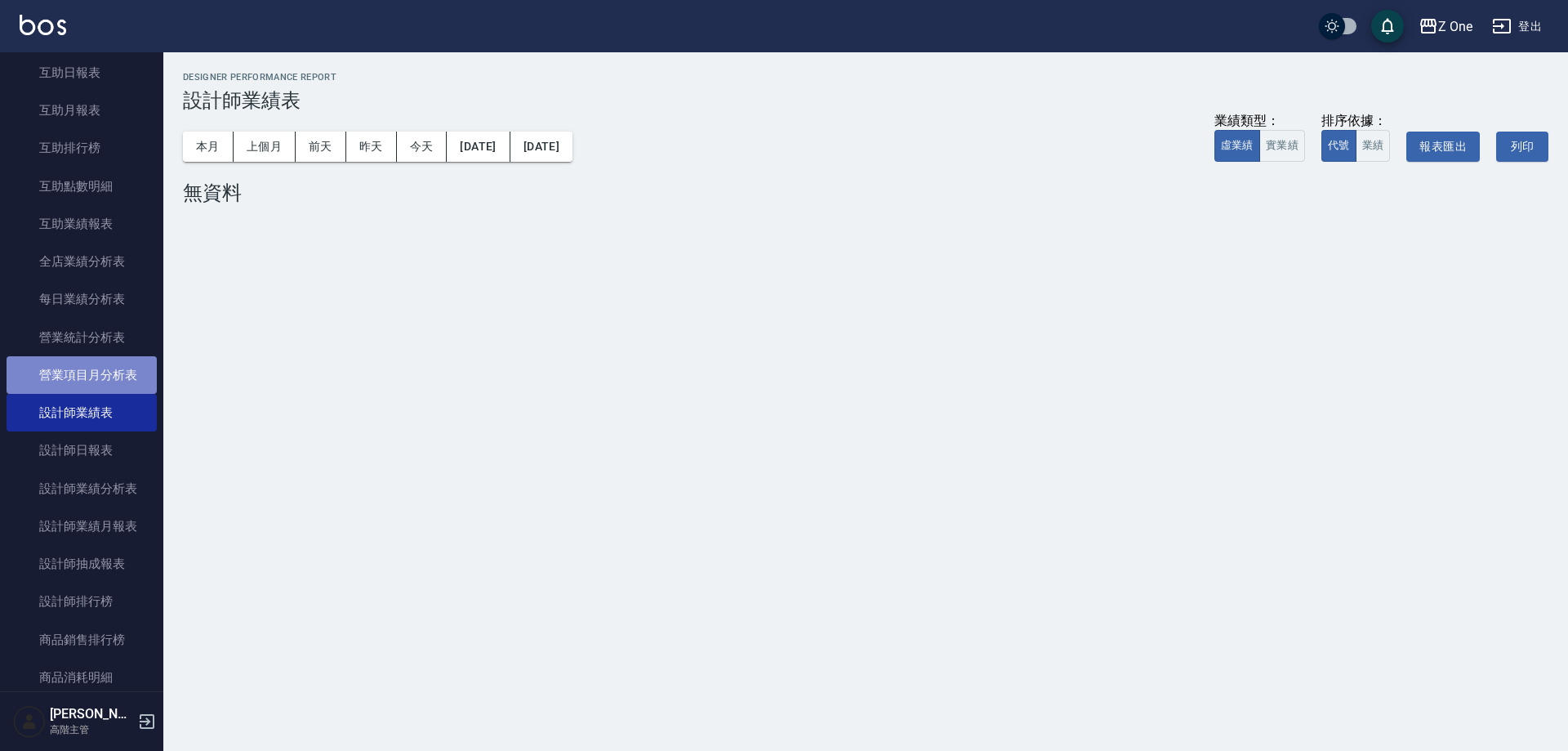
click at [137, 387] on link "營業項目月分析表" at bounding box center [82, 376] width 150 height 38
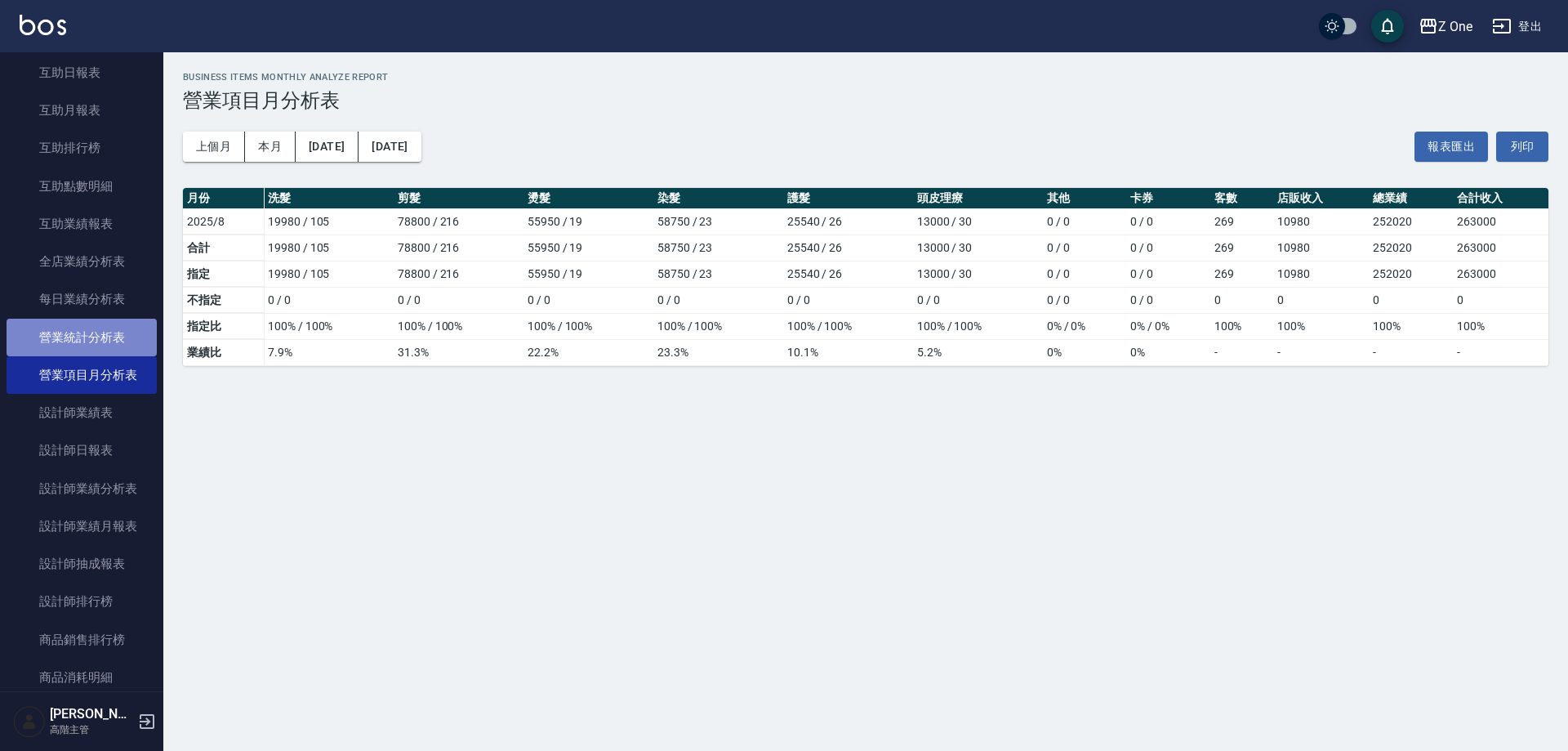
click at [132, 345] on link "營業統計分析表" at bounding box center [82, 338] width 150 height 38
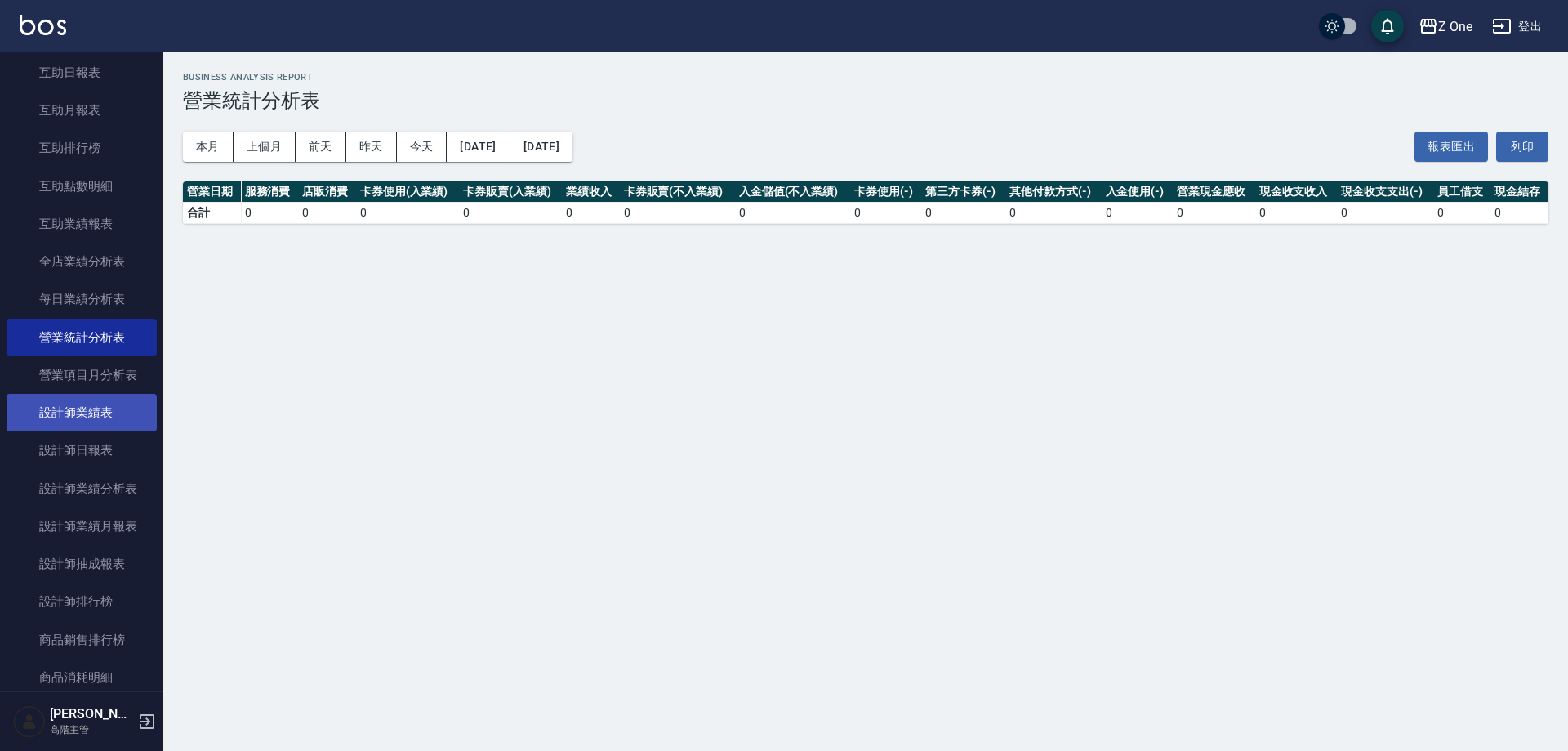
click at [128, 408] on link "設計師業績表" at bounding box center [82, 412] width 150 height 38
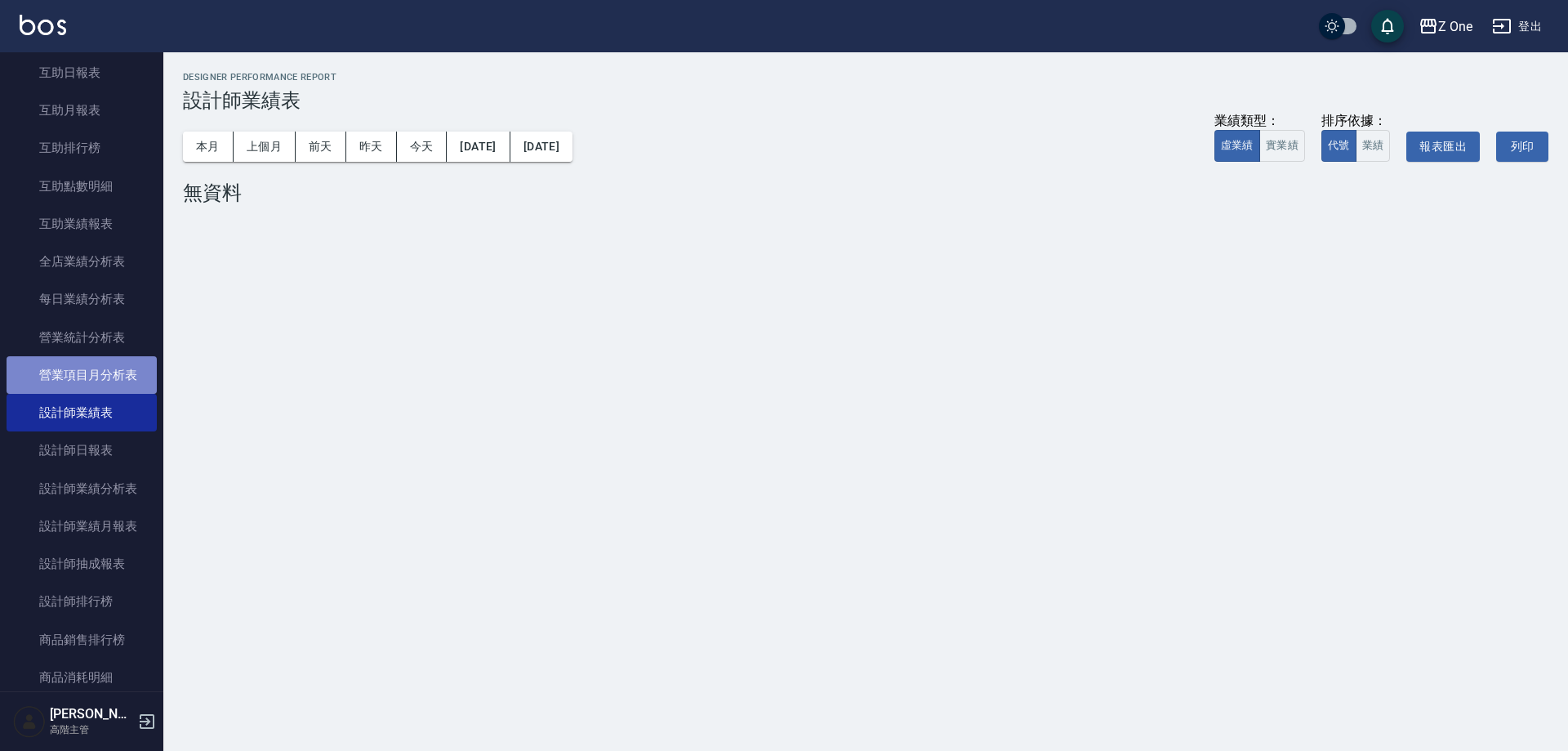
click at [127, 378] on link "營業項目月分析表" at bounding box center [82, 376] width 150 height 38
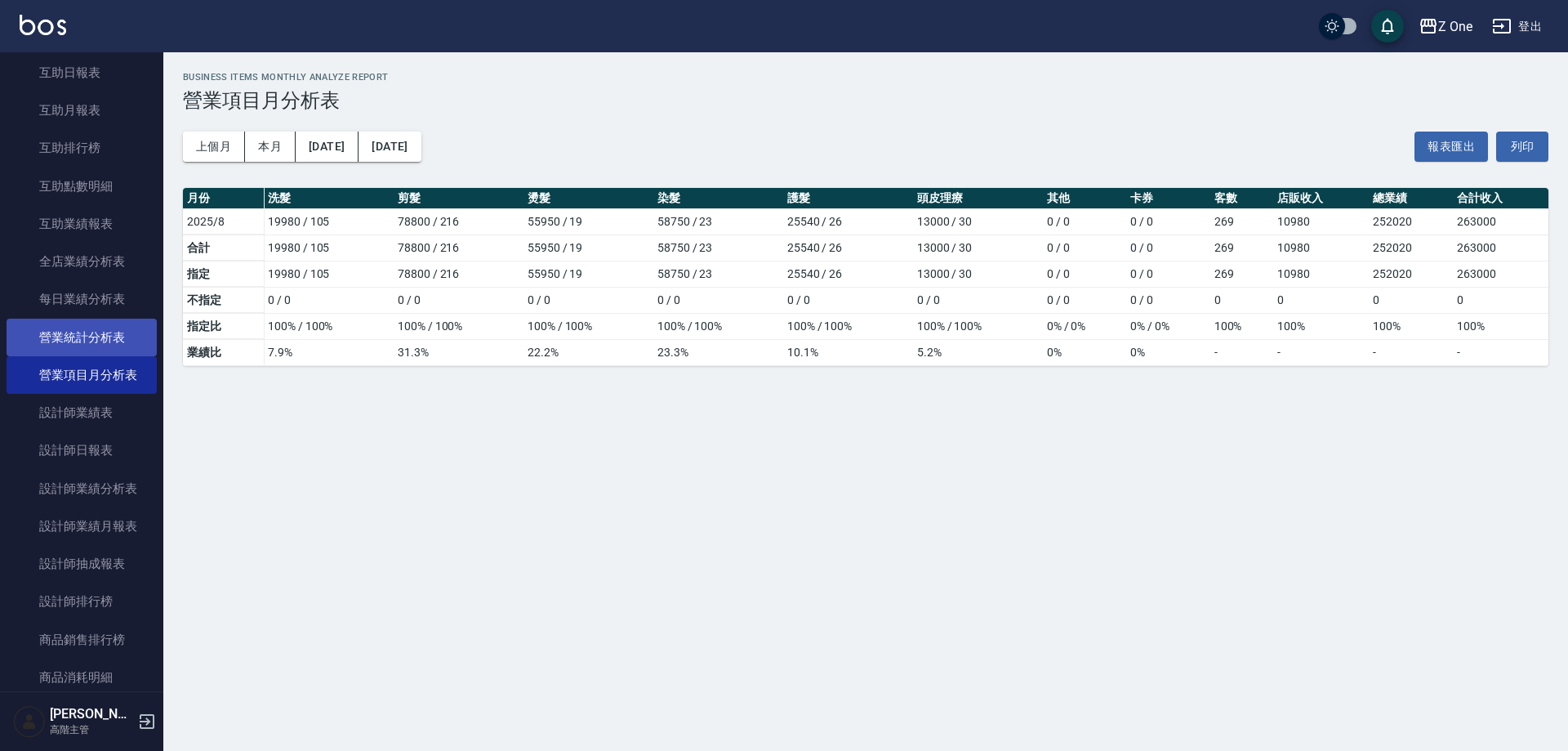
click at [125, 338] on link "營業統計分析表" at bounding box center [82, 338] width 150 height 38
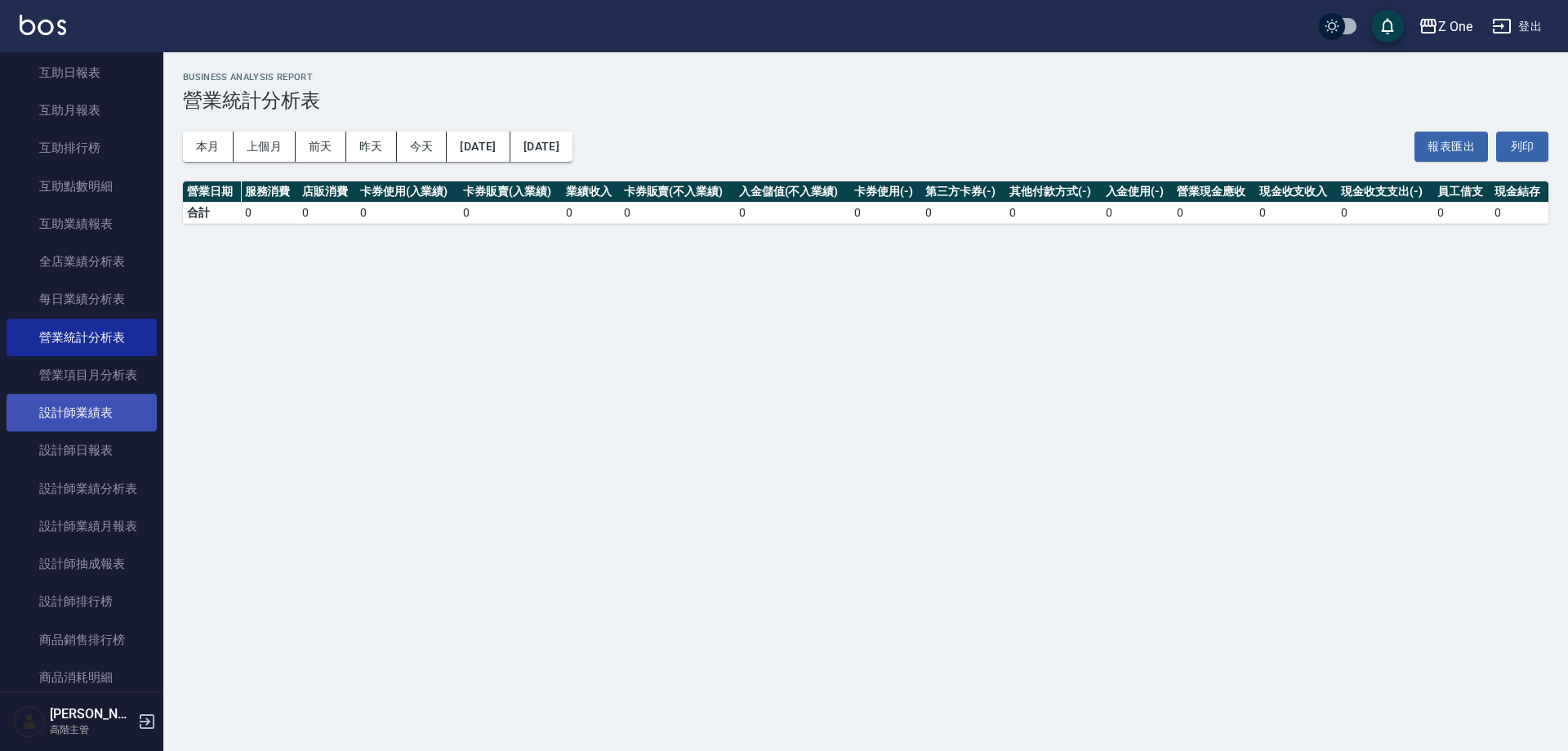
click at [125, 402] on link "設計師業績表" at bounding box center [82, 412] width 150 height 38
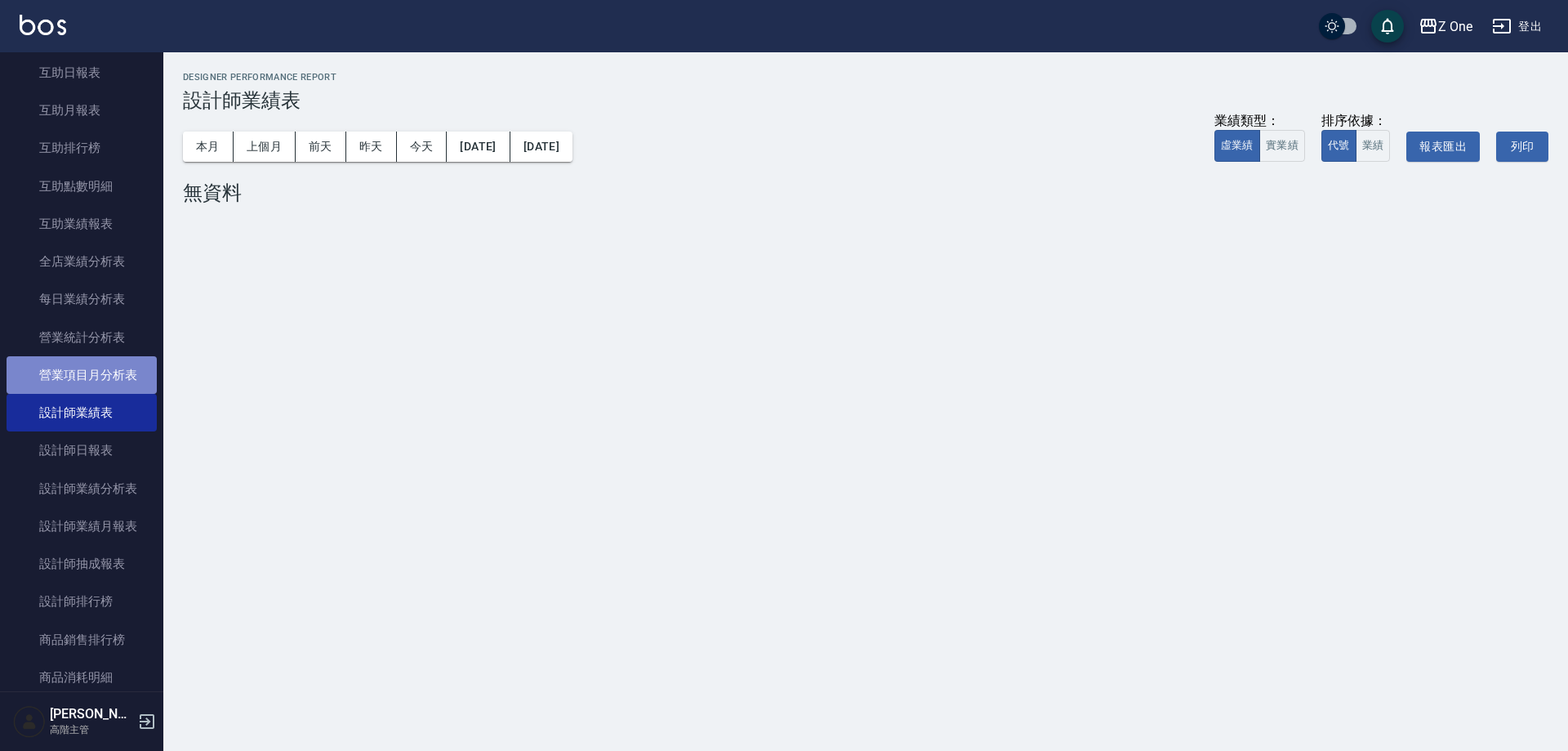
click at [125, 382] on link "營業項目月分析表" at bounding box center [82, 376] width 150 height 38
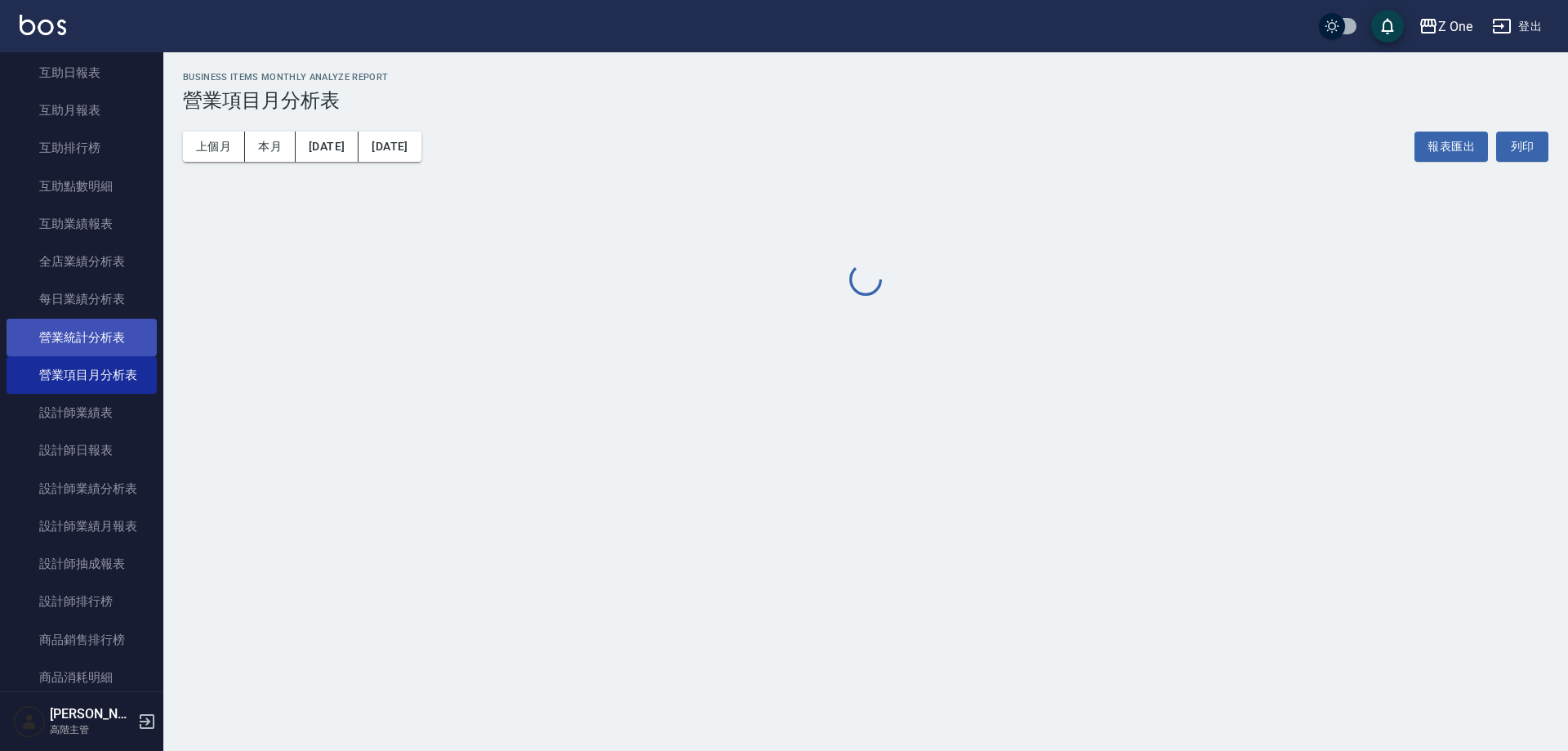
click at [127, 350] on link "營業統計分析表" at bounding box center [82, 338] width 150 height 38
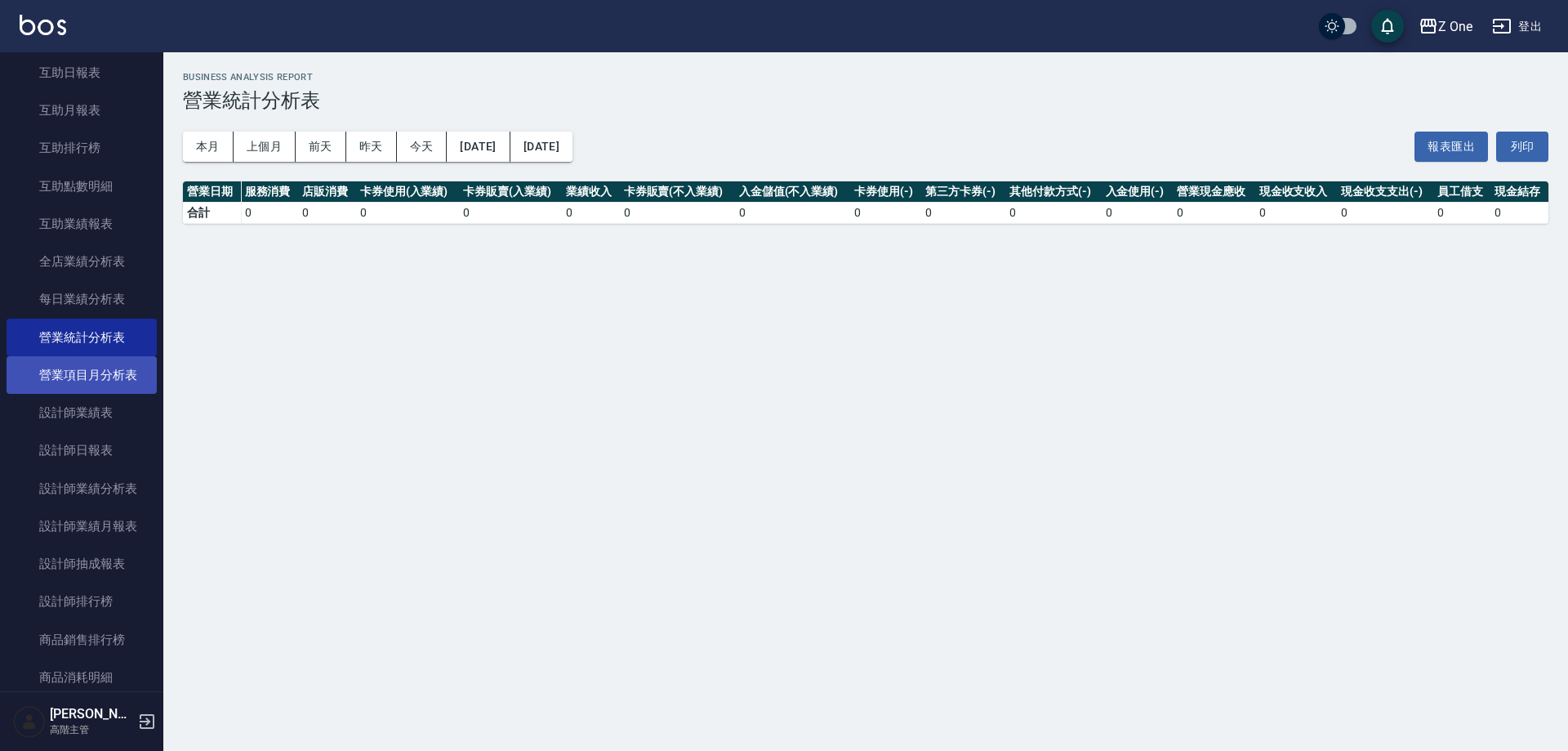
click at [123, 393] on link "營業項目月分析表" at bounding box center [82, 376] width 150 height 38
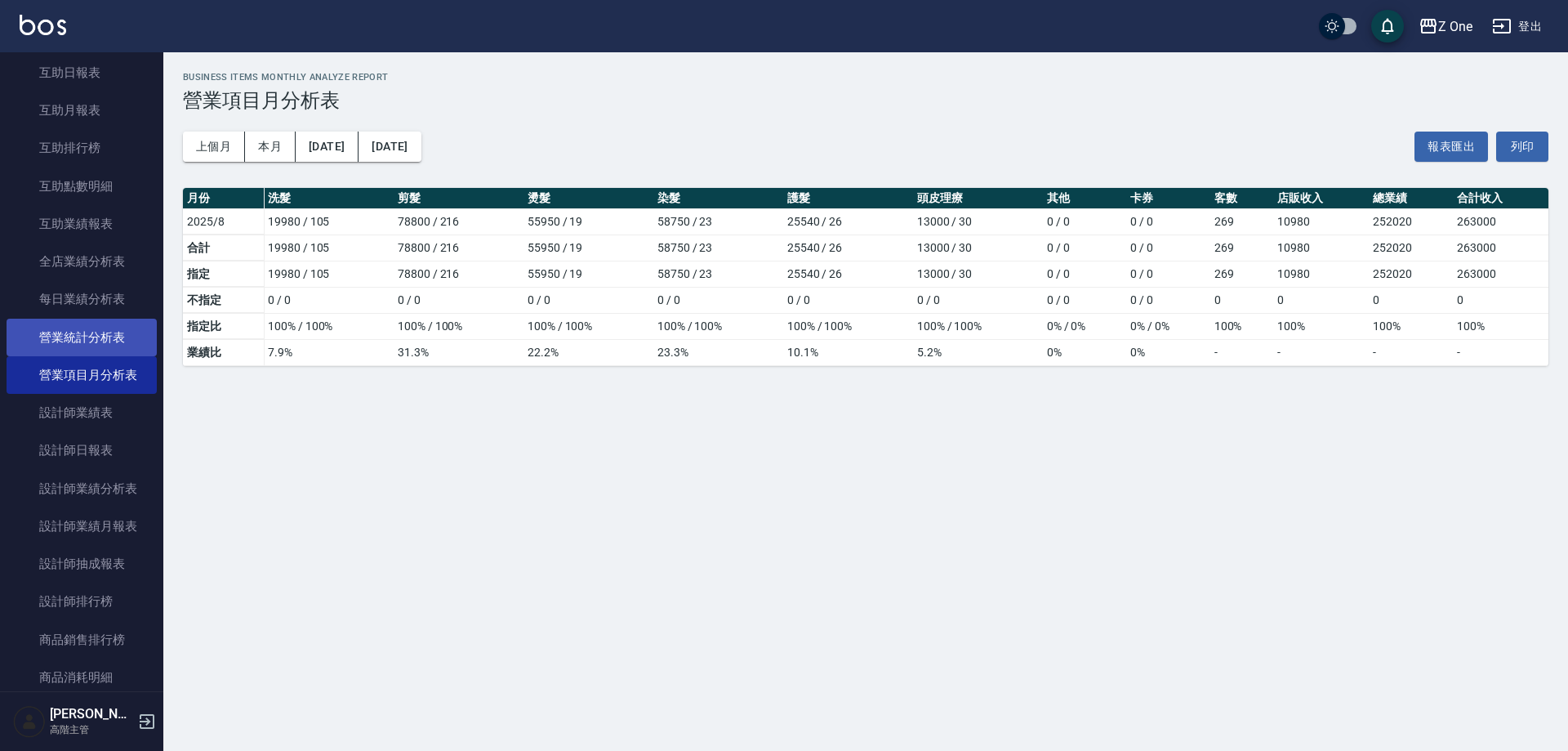
click at [128, 352] on link "營業統計分析表" at bounding box center [82, 338] width 150 height 38
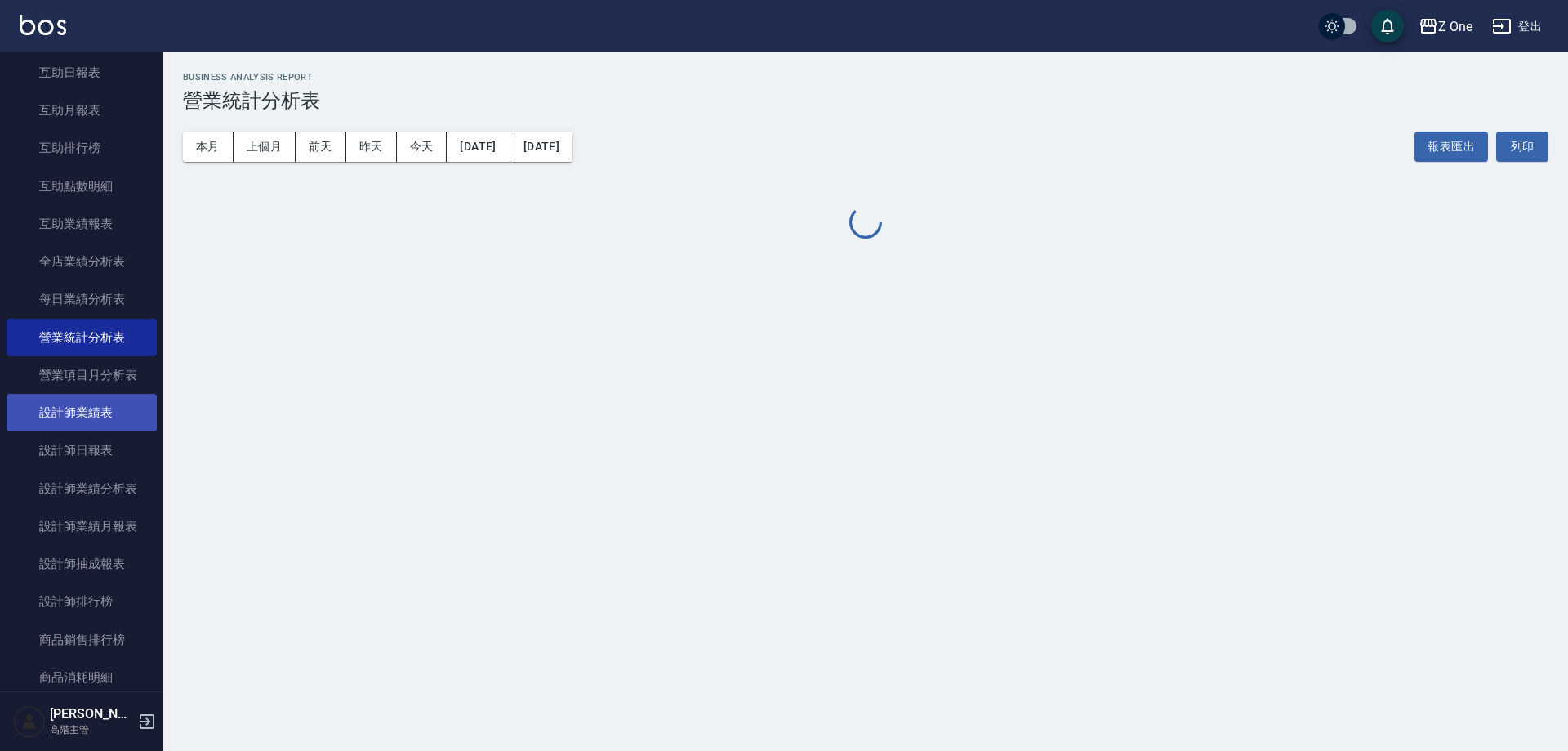
click at [115, 430] on link "設計師業績表" at bounding box center [82, 412] width 150 height 38
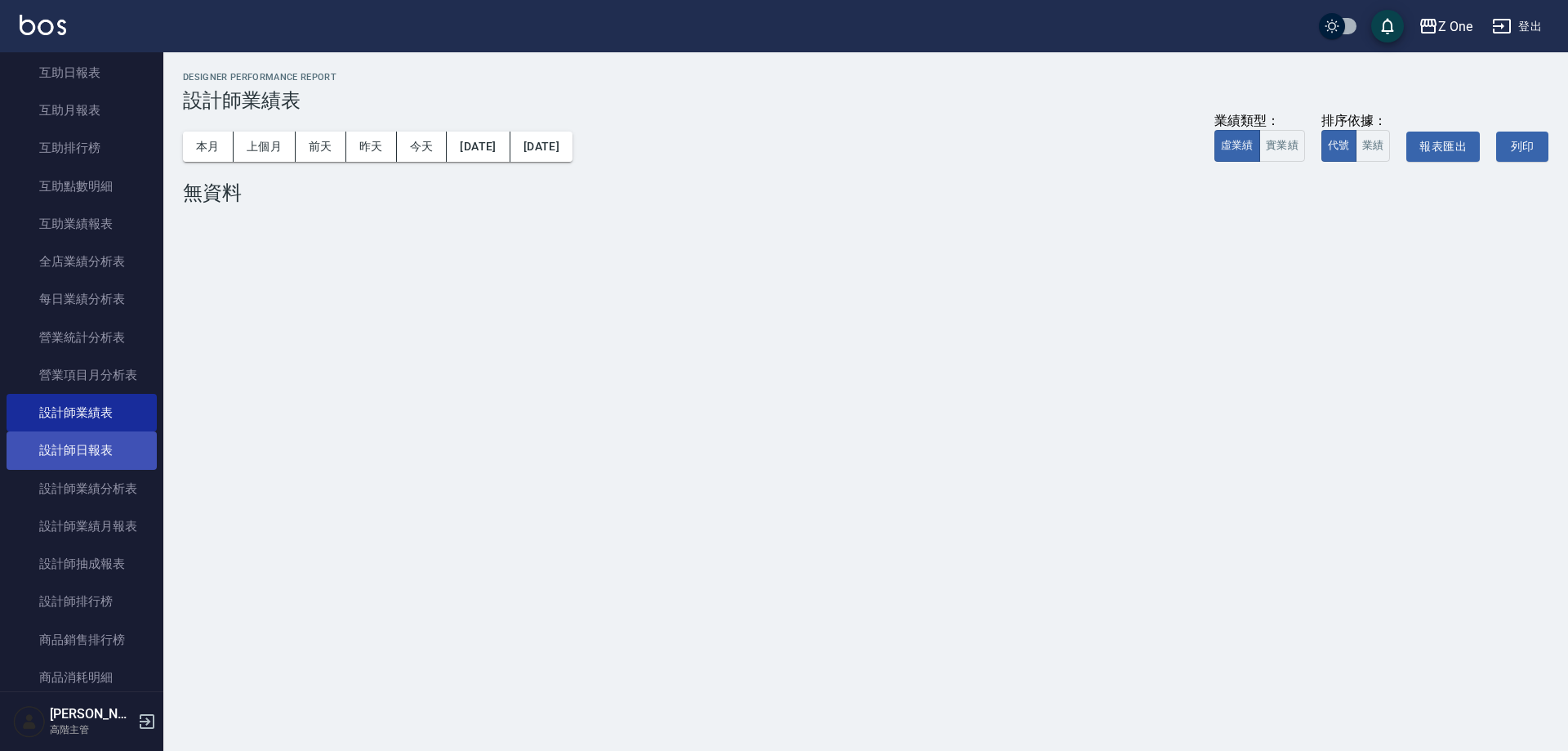
click at [52, 449] on link "設計師日報表" at bounding box center [82, 450] width 150 height 38
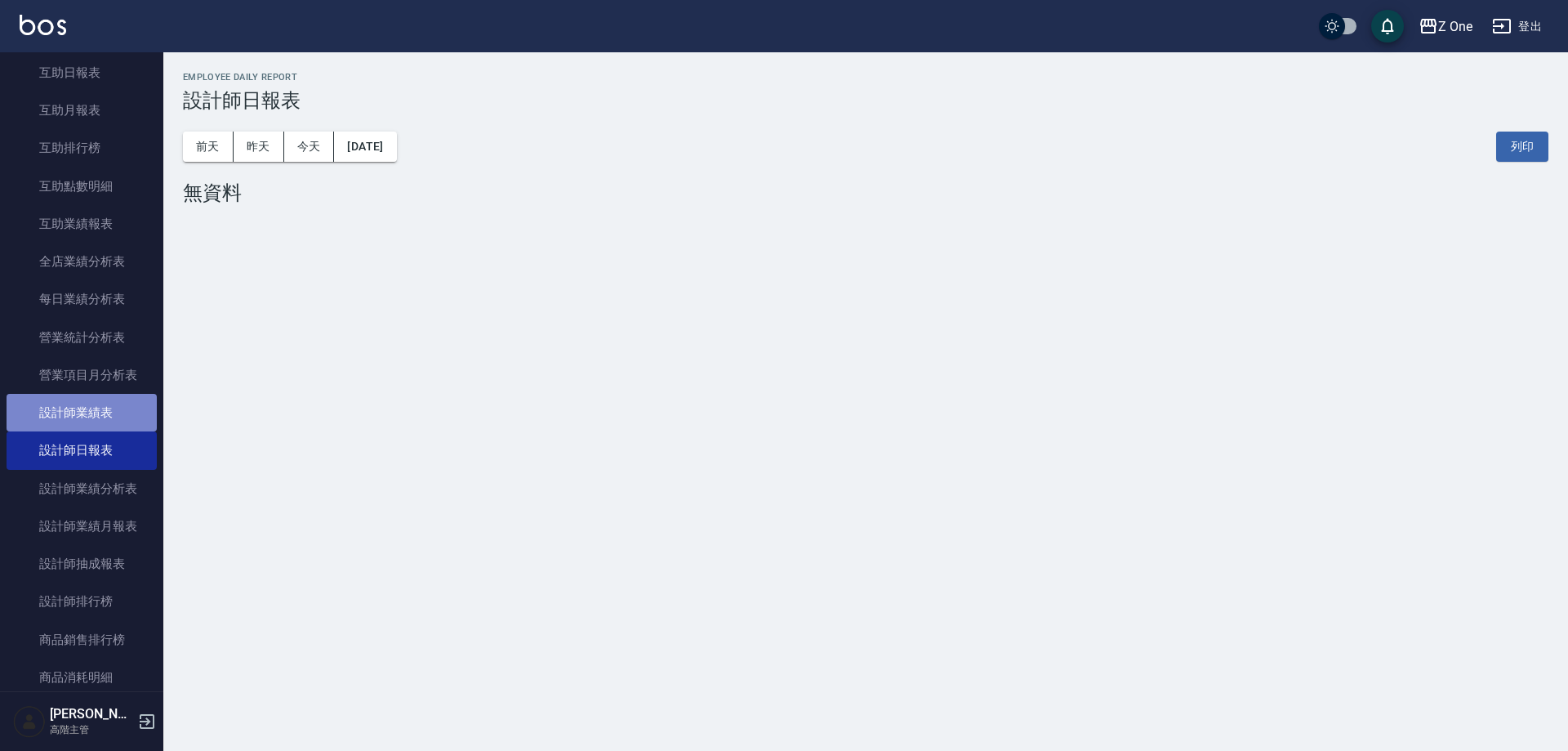
click at [125, 406] on link "設計師業績表" at bounding box center [82, 412] width 150 height 38
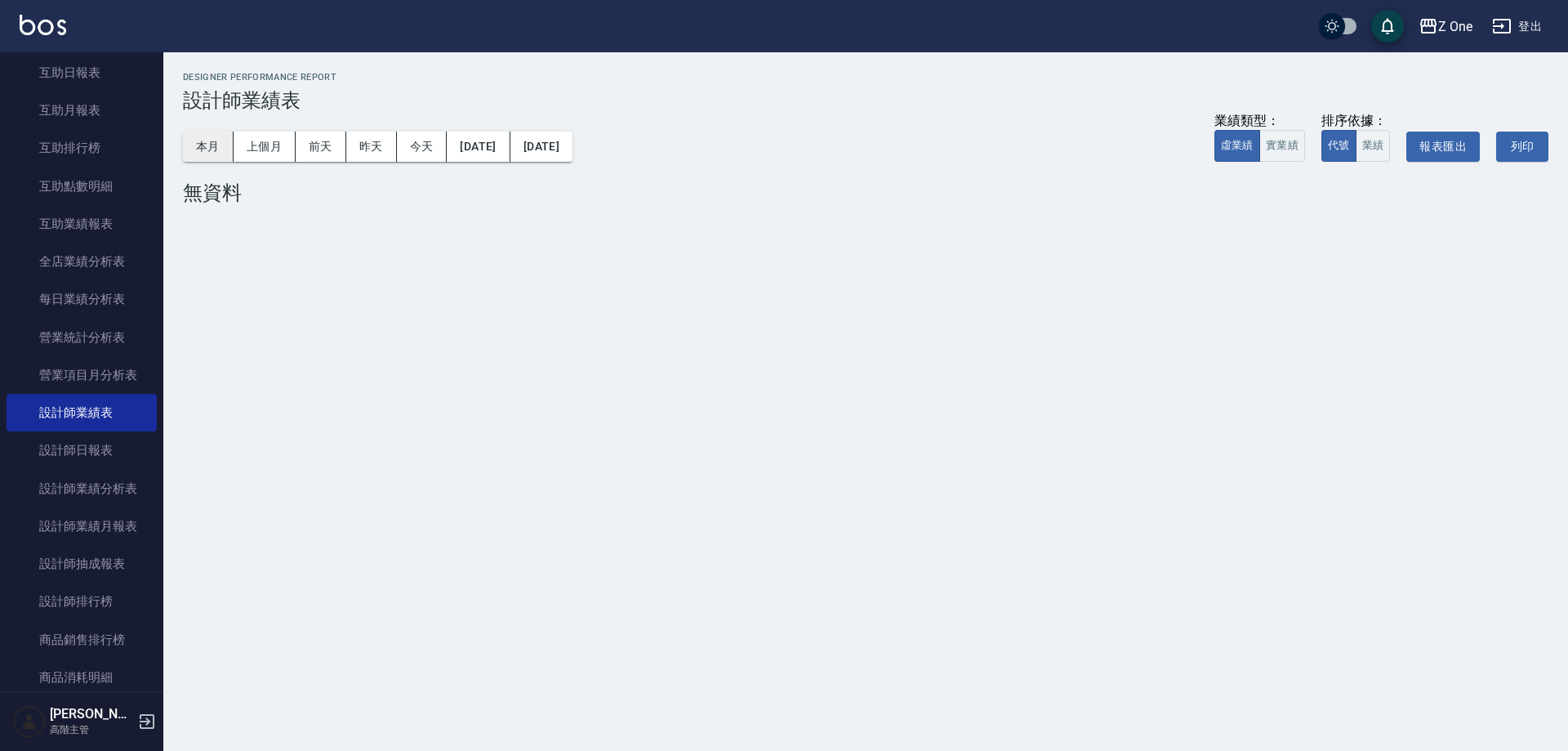
click at [203, 152] on button "本月" at bounding box center [208, 146] width 51 height 30
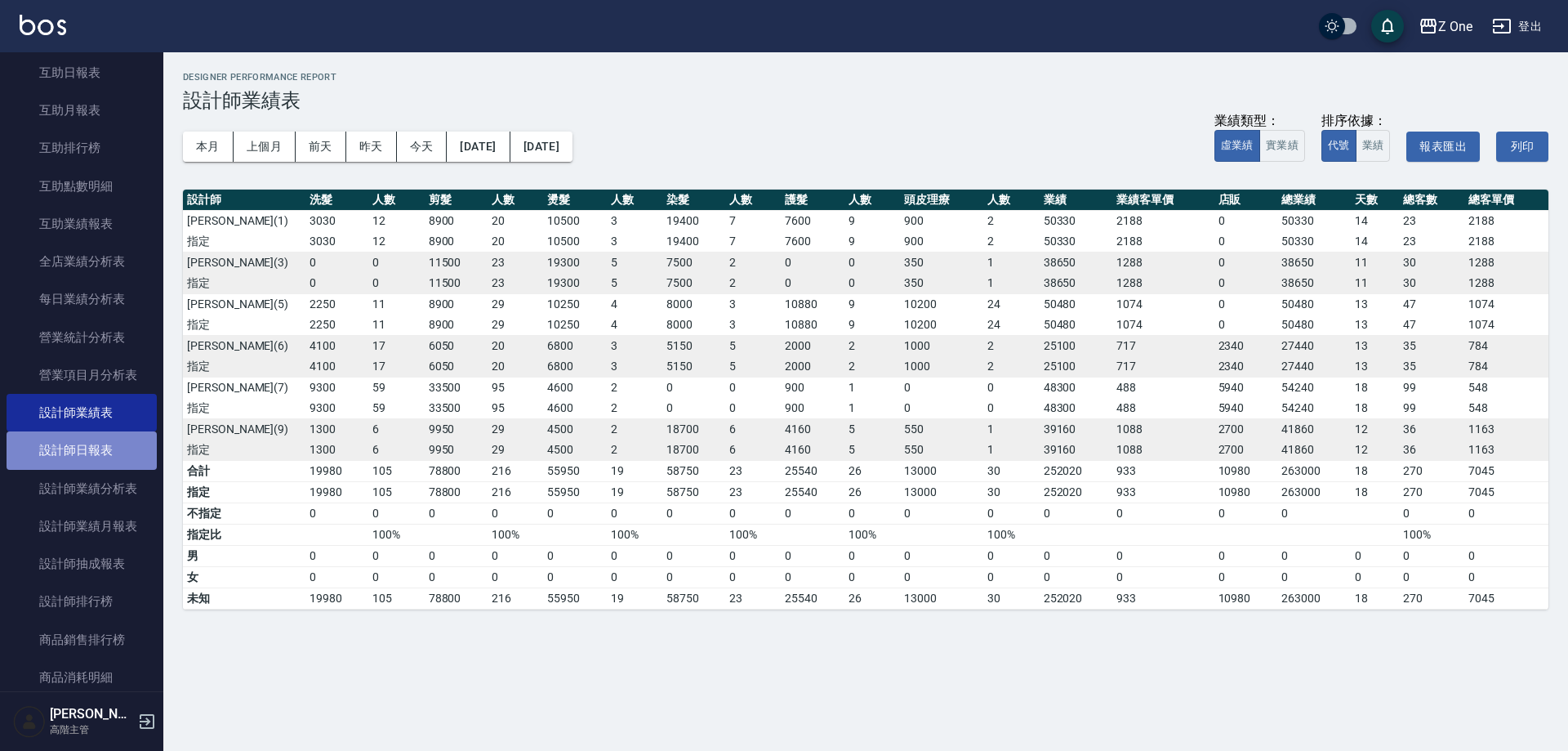
click at [95, 438] on link "設計師日報表" at bounding box center [82, 450] width 150 height 38
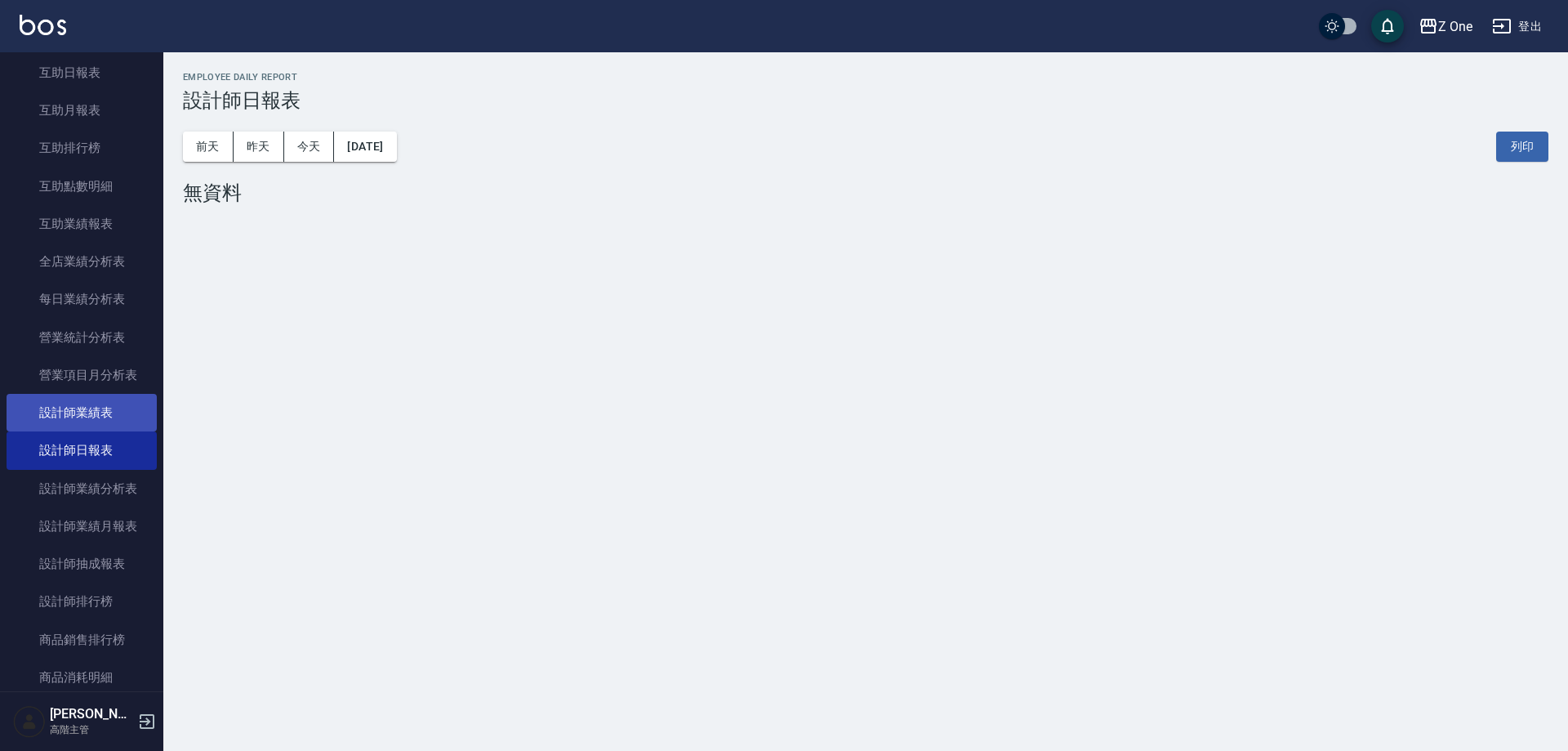
click at [107, 406] on link "設計師業績表" at bounding box center [82, 412] width 150 height 38
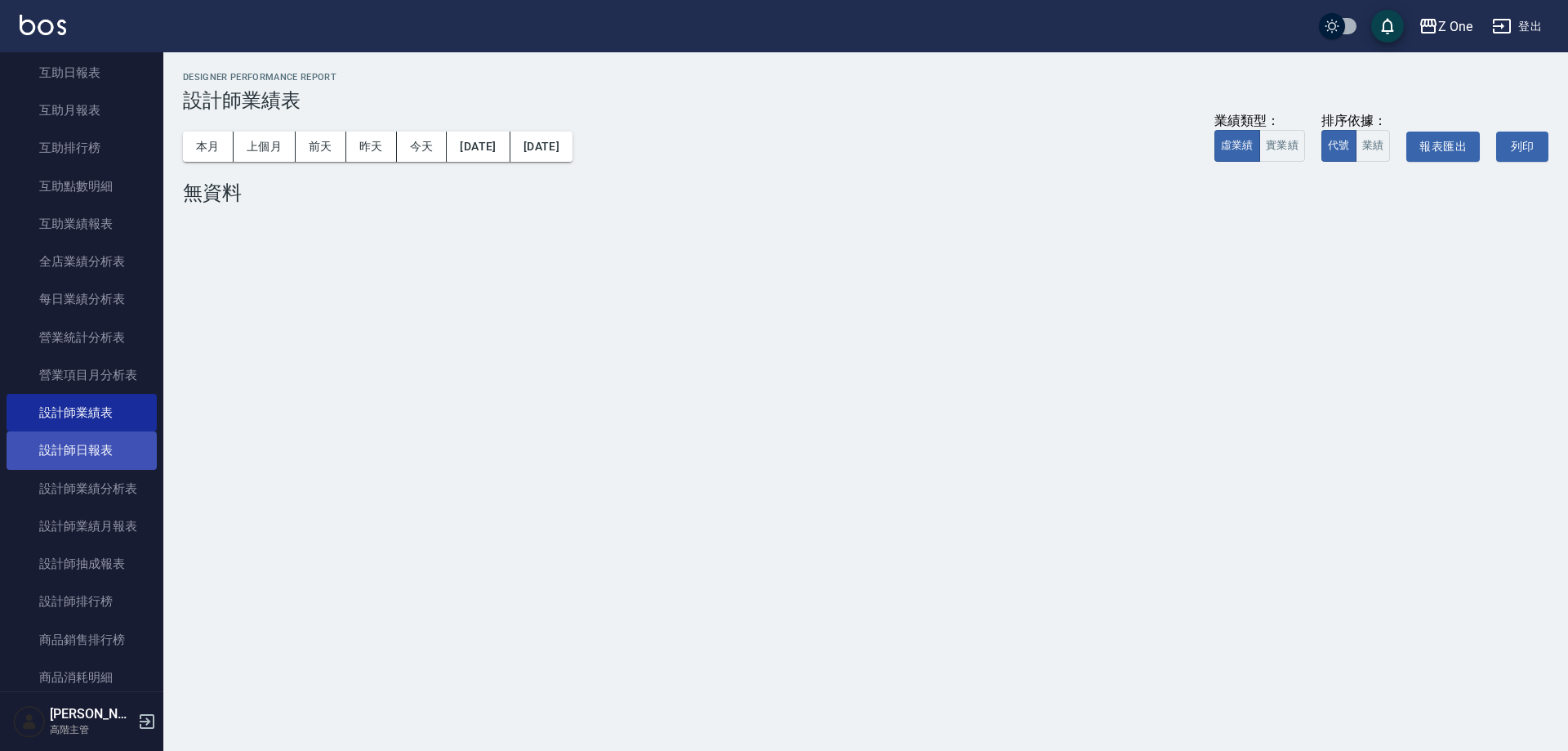
click at [101, 441] on link "設計師日報表" at bounding box center [82, 450] width 150 height 38
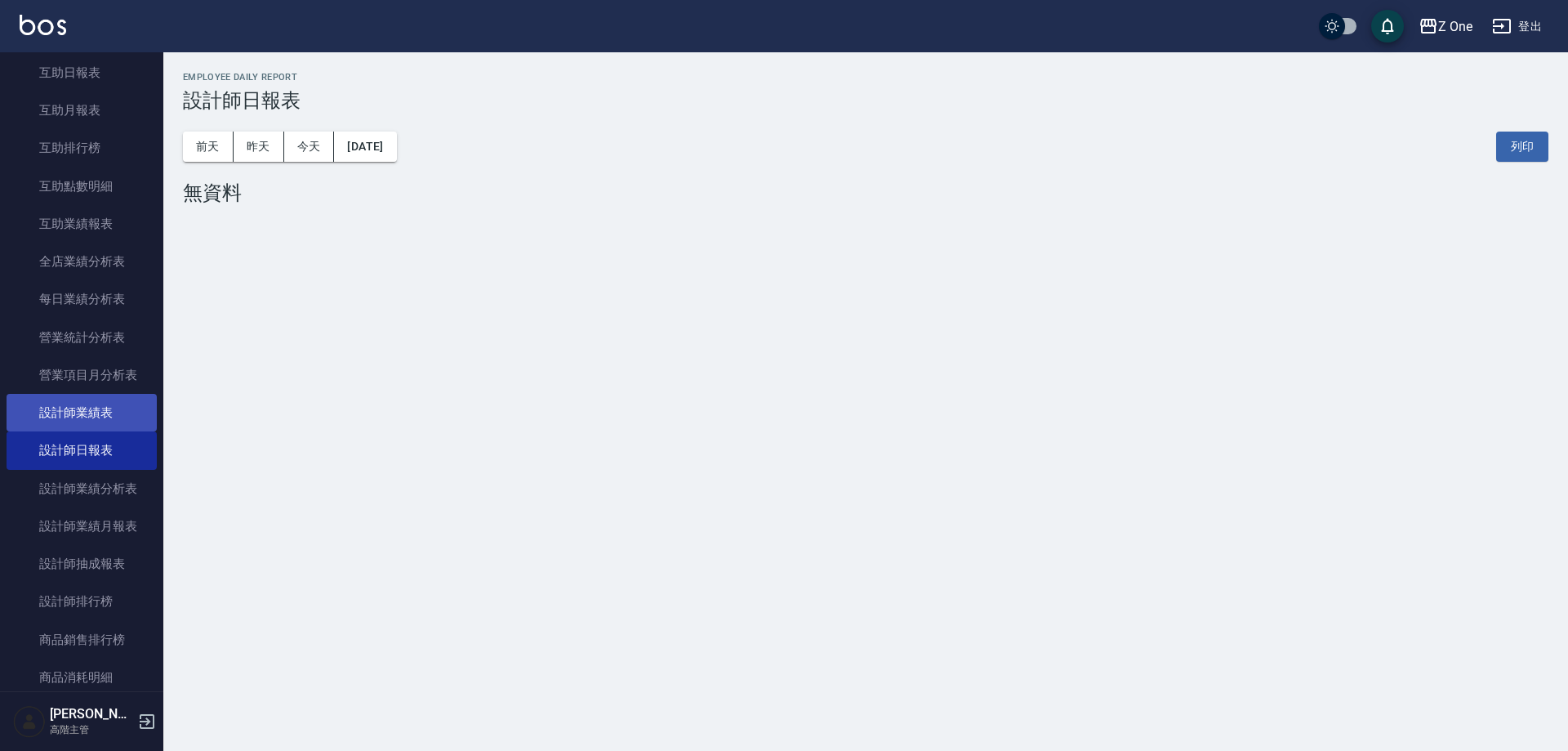
click at [121, 416] on link "設計師業績表" at bounding box center [82, 412] width 150 height 38
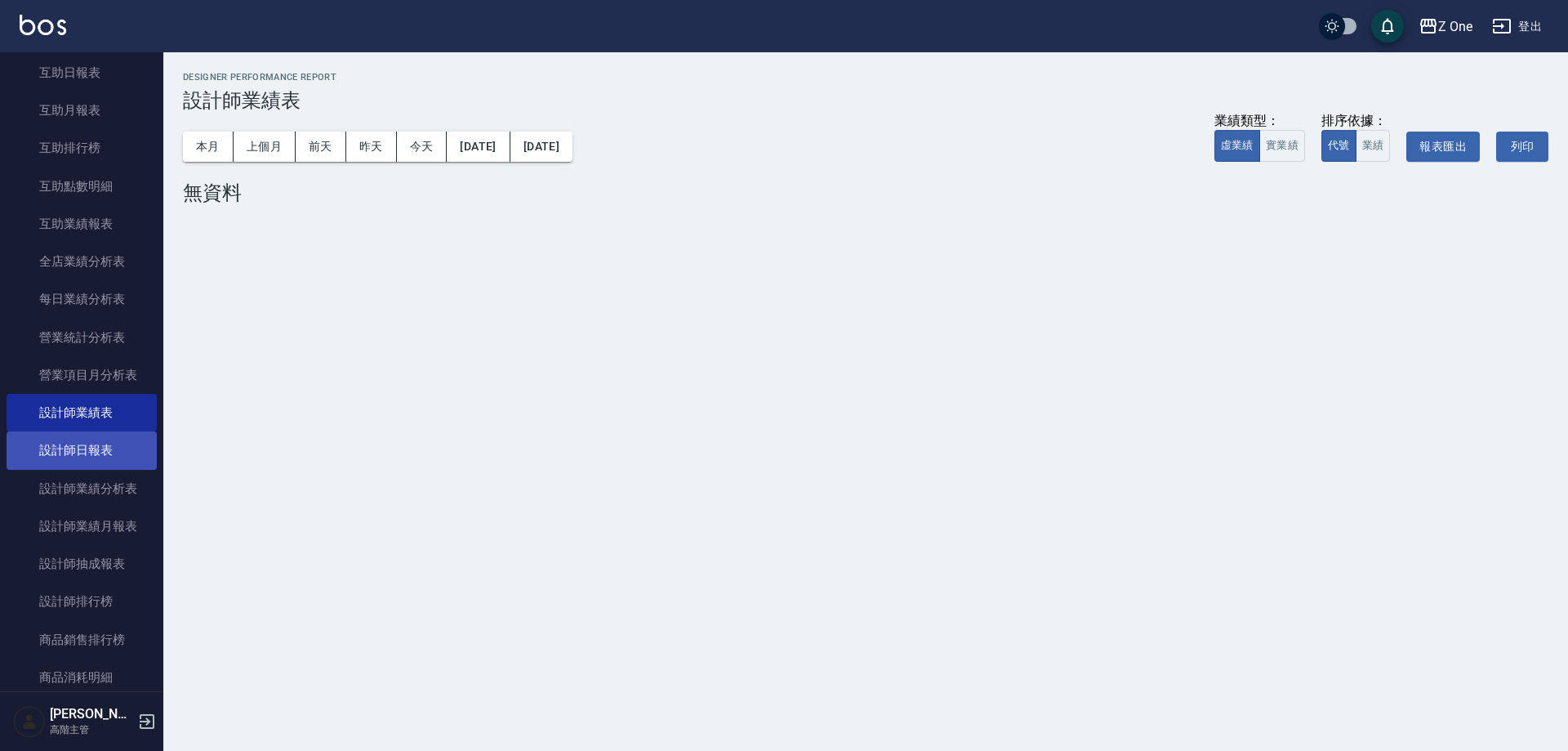
click at [113, 447] on link "設計師日報表" at bounding box center [82, 450] width 150 height 38
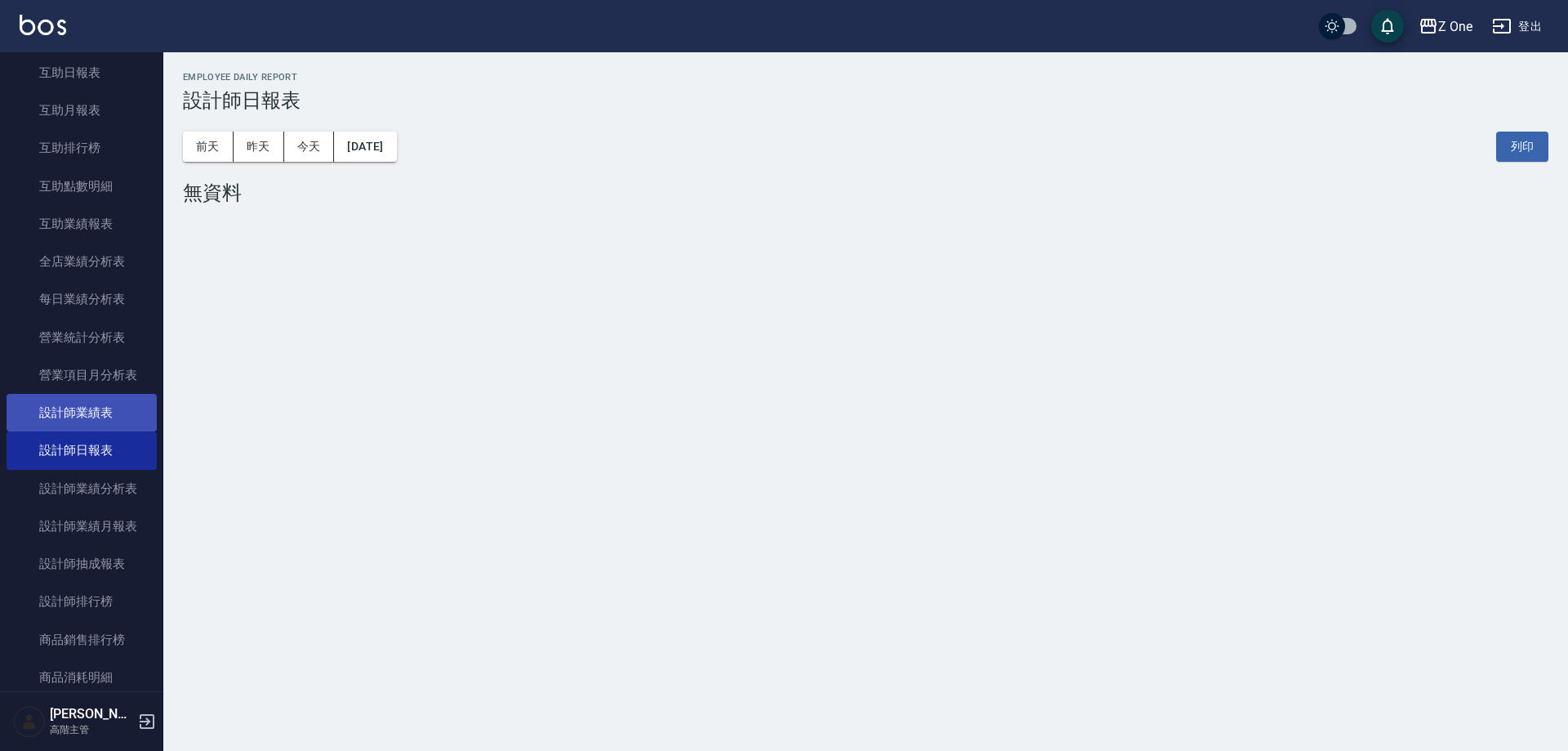
click at [91, 424] on link "設計師業績表" at bounding box center [82, 412] width 150 height 38
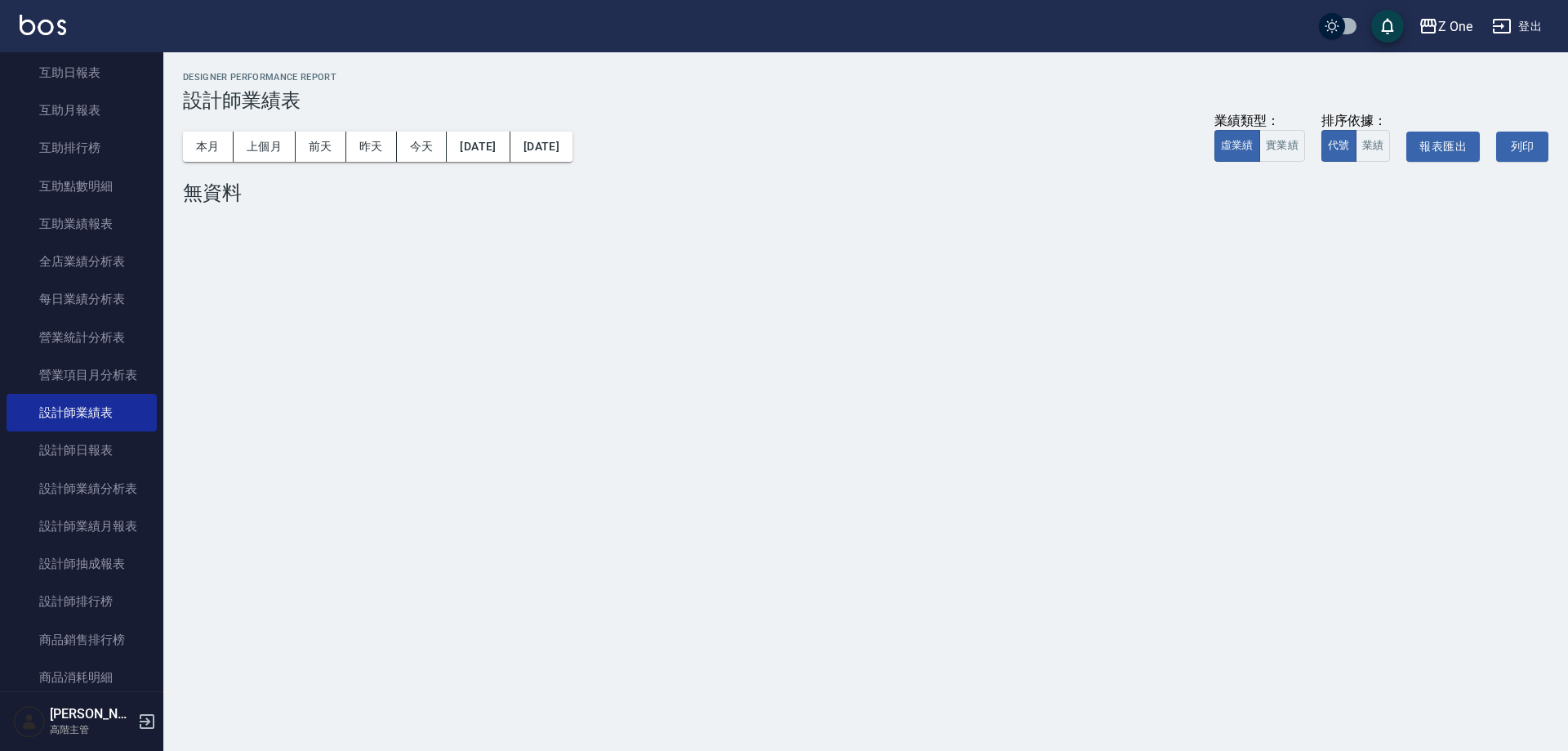
click at [207, 127] on div "本月 上個月 [DATE] [DATE] [DATE] [DATE] [DATE] 業績類型： 虛業績 實業績 排序依據： 代號 業績 報表匯出 列印" at bounding box center [866, 146] width 1366 height 70
click at [207, 131] on div "本月 上個月 [DATE] [DATE] [DATE] [DATE] [DATE] 業績類型： 虛業績 實業績 排序依據： 代號 業績 報表匯出 列印" at bounding box center [866, 146] width 1366 height 70
click at [207, 143] on button "本月" at bounding box center [208, 146] width 51 height 30
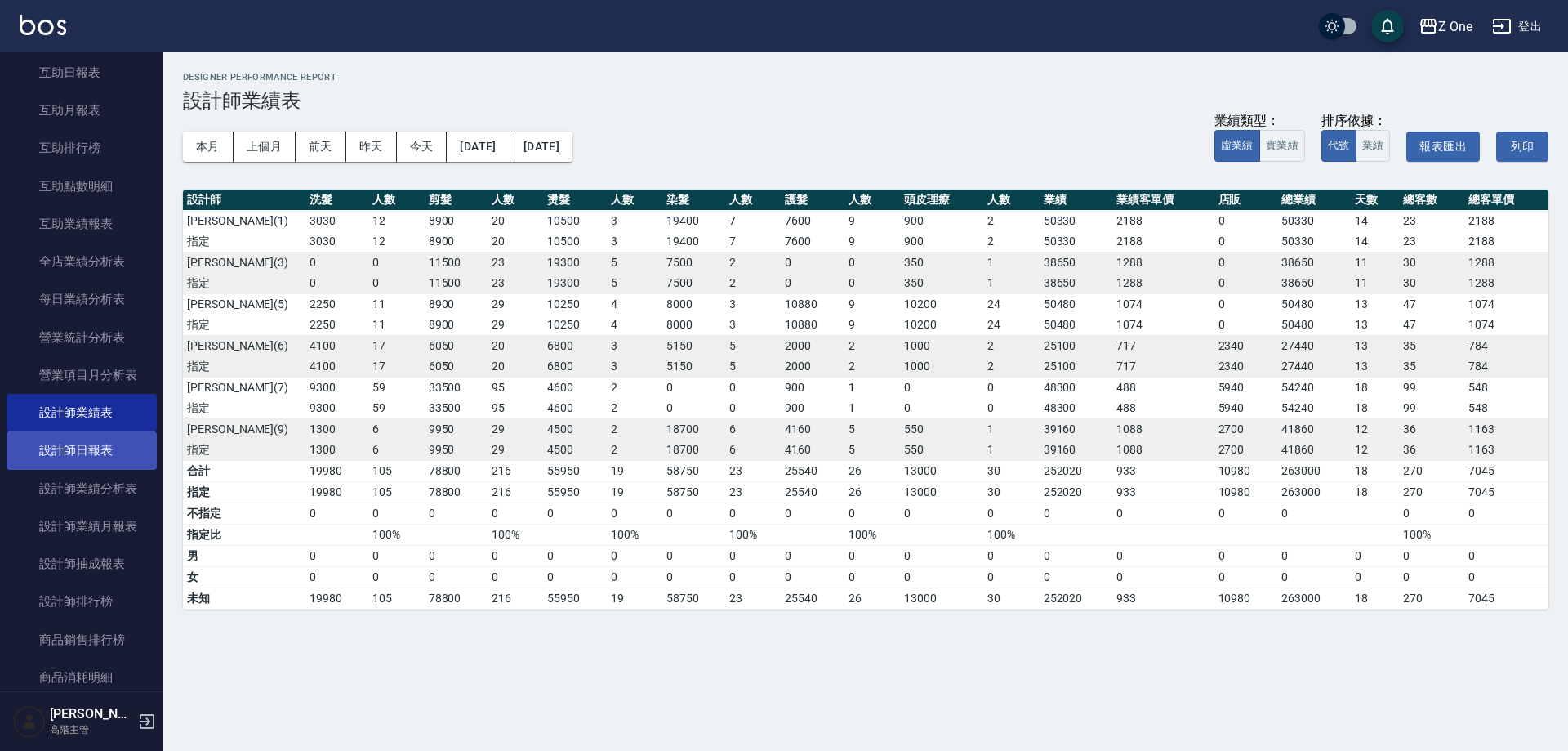
click at [89, 454] on link "設計師日報表" at bounding box center [82, 450] width 150 height 38
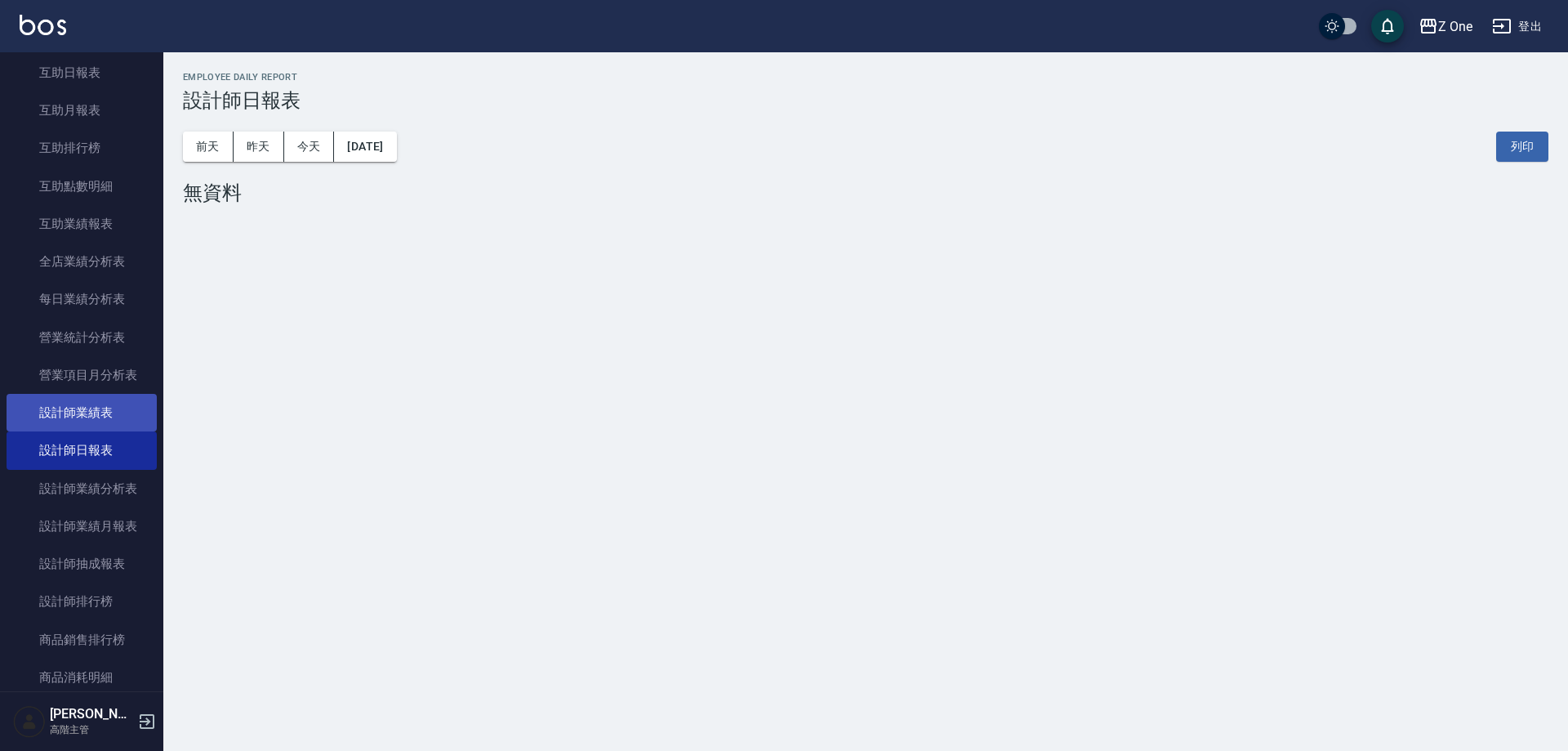
click at [116, 416] on link "設計師業績表" at bounding box center [82, 412] width 150 height 38
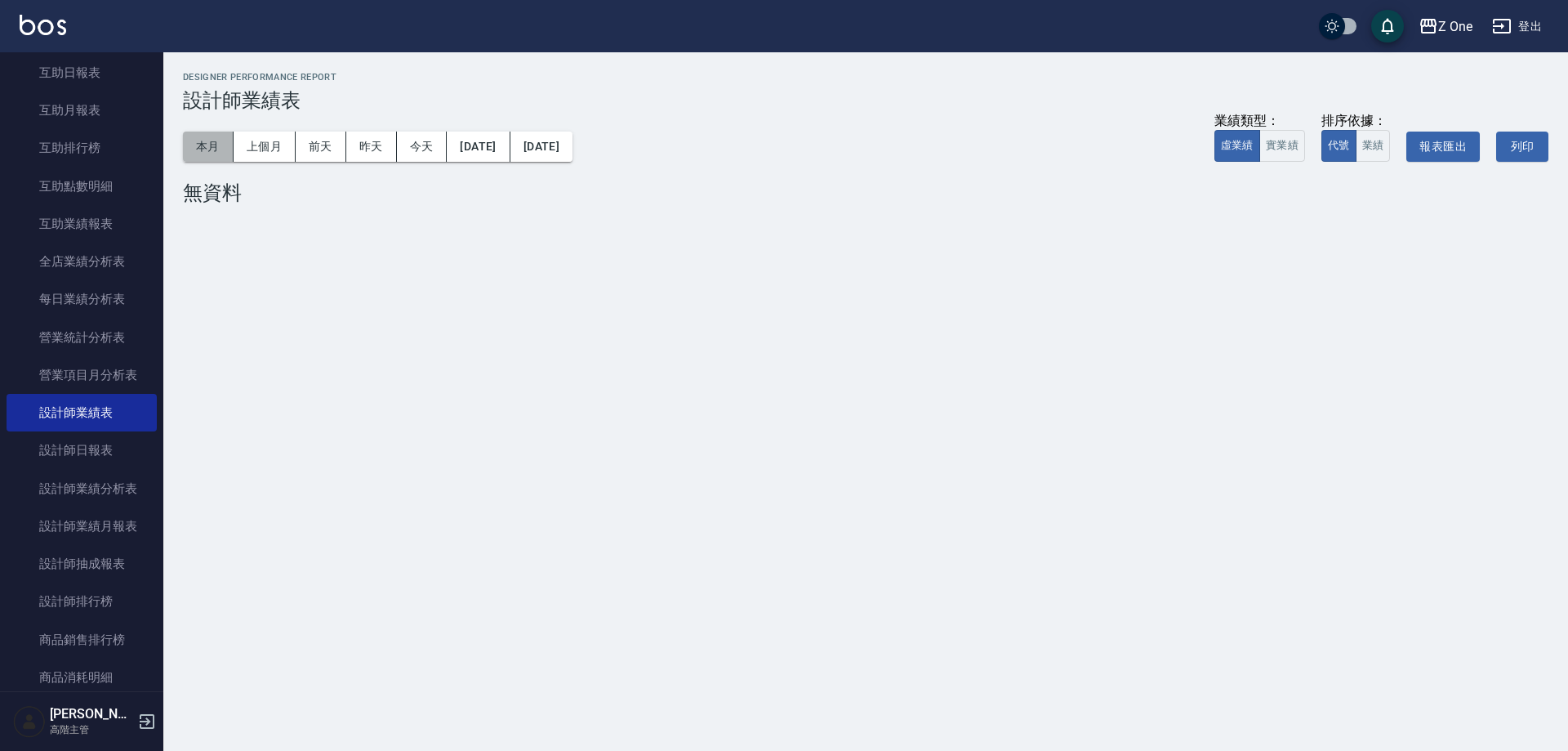
click at [216, 157] on button "本月" at bounding box center [208, 146] width 51 height 30
